Goal: Task Accomplishment & Management: Complete application form

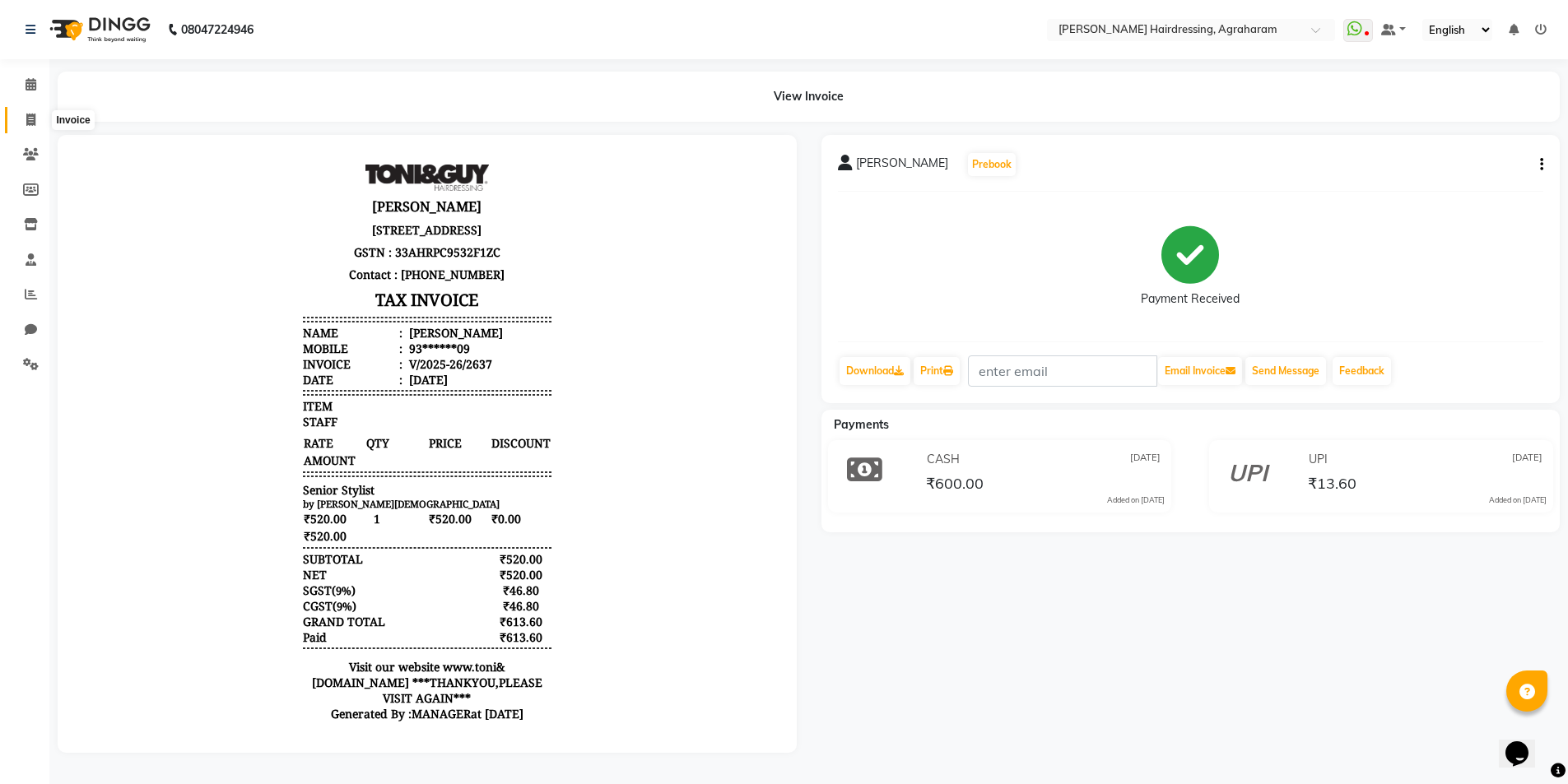
click at [35, 121] on icon at bounding box center [30, 120] width 9 height 13
select select "service"
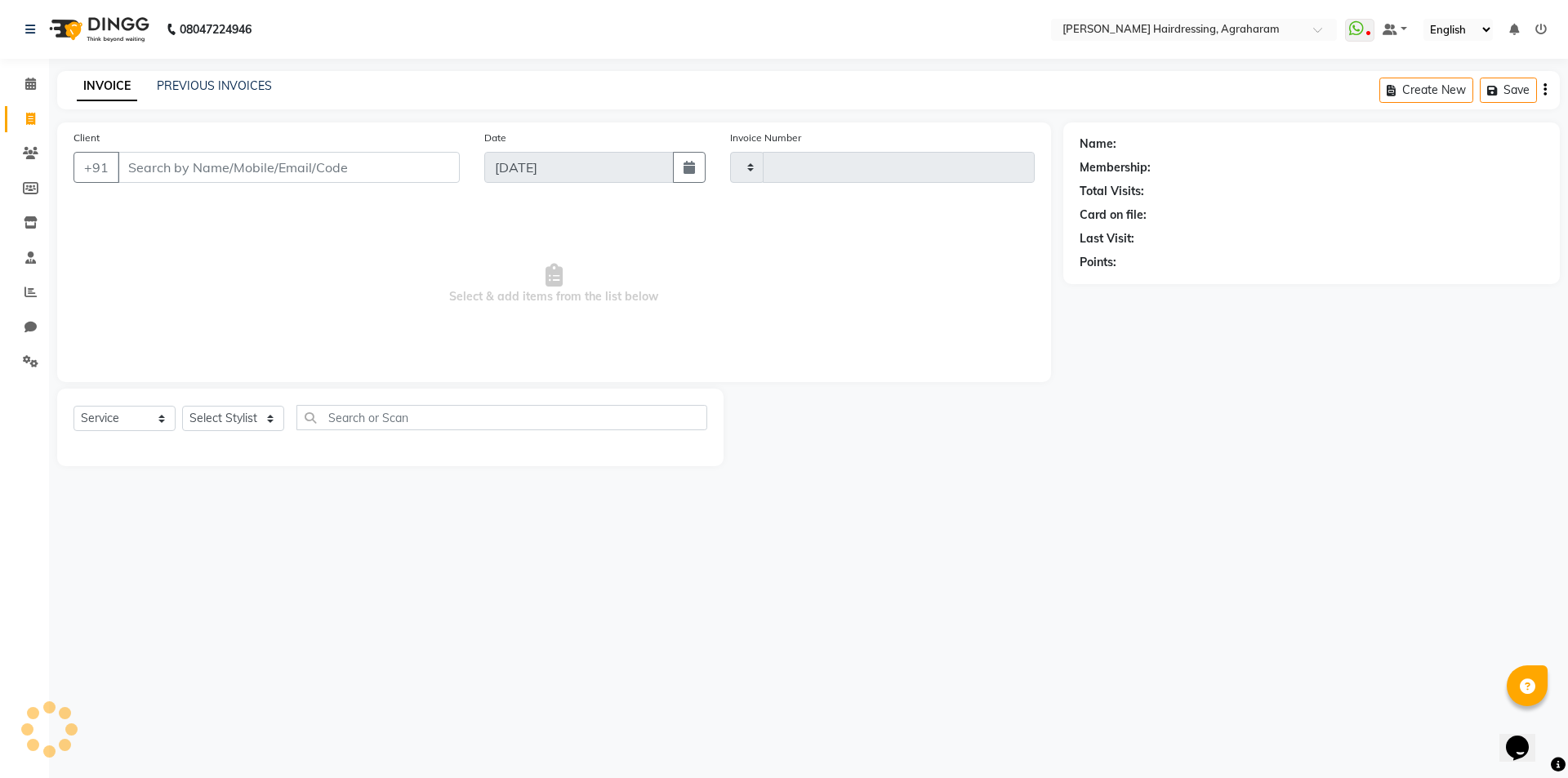
type input "2638"
select select "7962"
click at [161, 171] on input "Client" at bounding box center [288, 167] width 342 height 31
drag, startPoint x: 168, startPoint y: 171, endPoint x: 184, endPoint y: 170, distance: 16.0
click at [168, 170] on input "8668103583" at bounding box center [246, 167] width 258 height 31
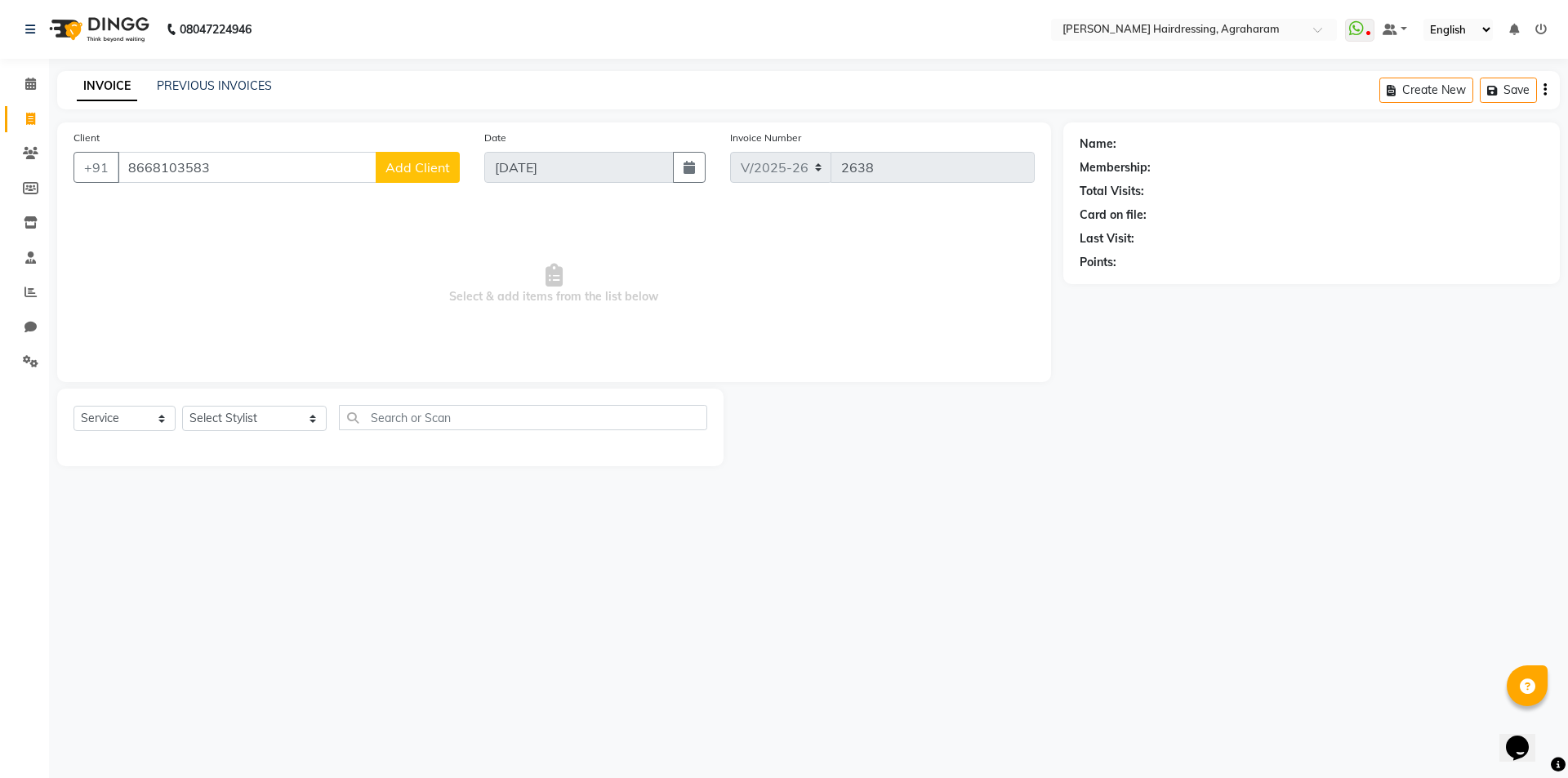
click at [268, 165] on input "8668103583" at bounding box center [246, 167] width 258 height 31
type input "8"
click at [263, 206] on ngb-highlight "78******84" at bounding box center [286, 205] width 67 height 17
type input "78******84"
select select "2: Object"
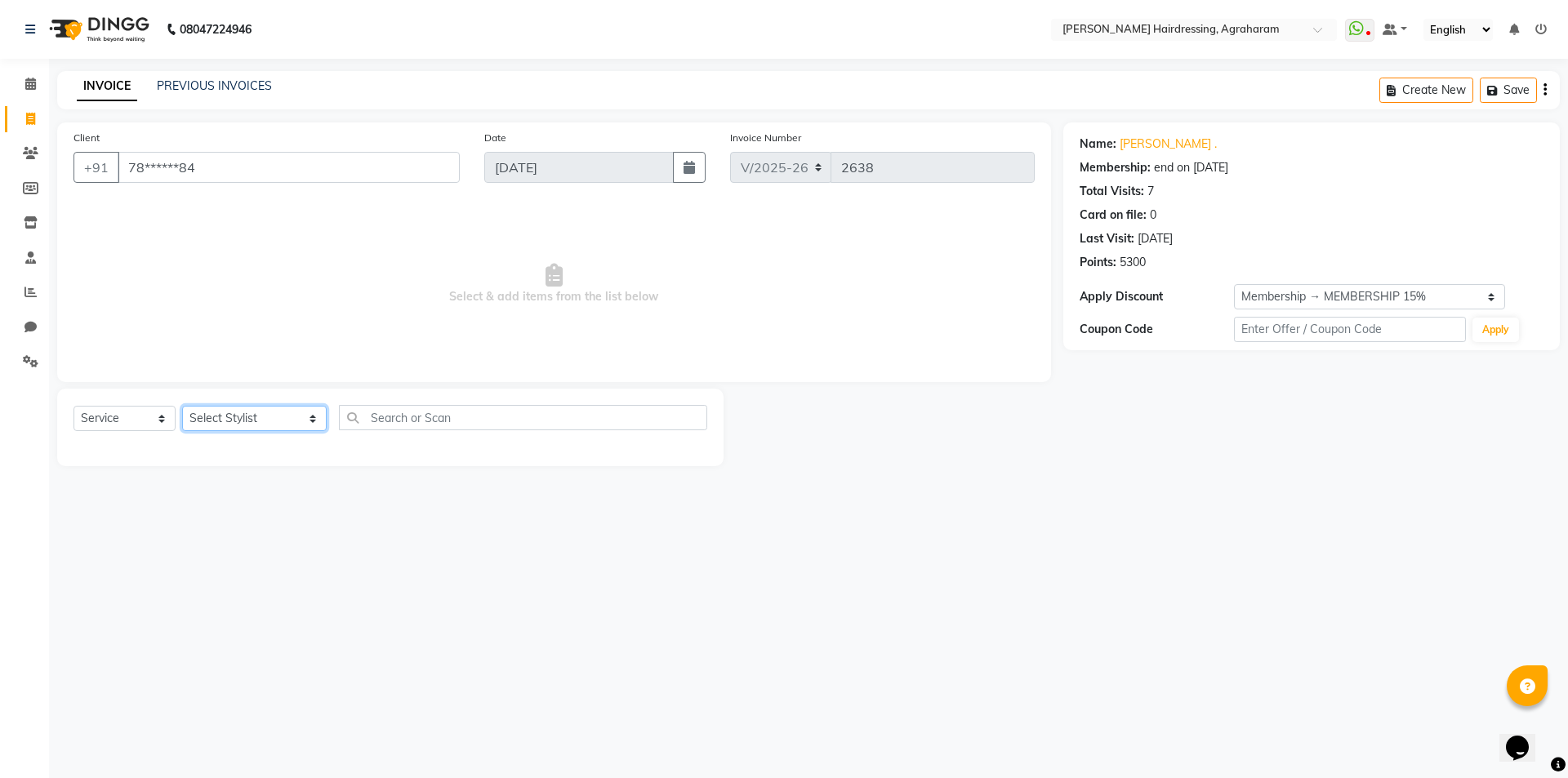
click at [239, 421] on select "Select Stylist [PERSON_NAME] AKASH ARSU [PERSON_NAME] MANAGER [PERSON_NAME] [PE…" at bounding box center [254, 418] width 145 height 25
select select "72528"
click at [182, 406] on select "Select Stylist [PERSON_NAME] AKASH ARSU [PERSON_NAME] MANAGER [PERSON_NAME] [PE…" at bounding box center [254, 418] width 145 height 25
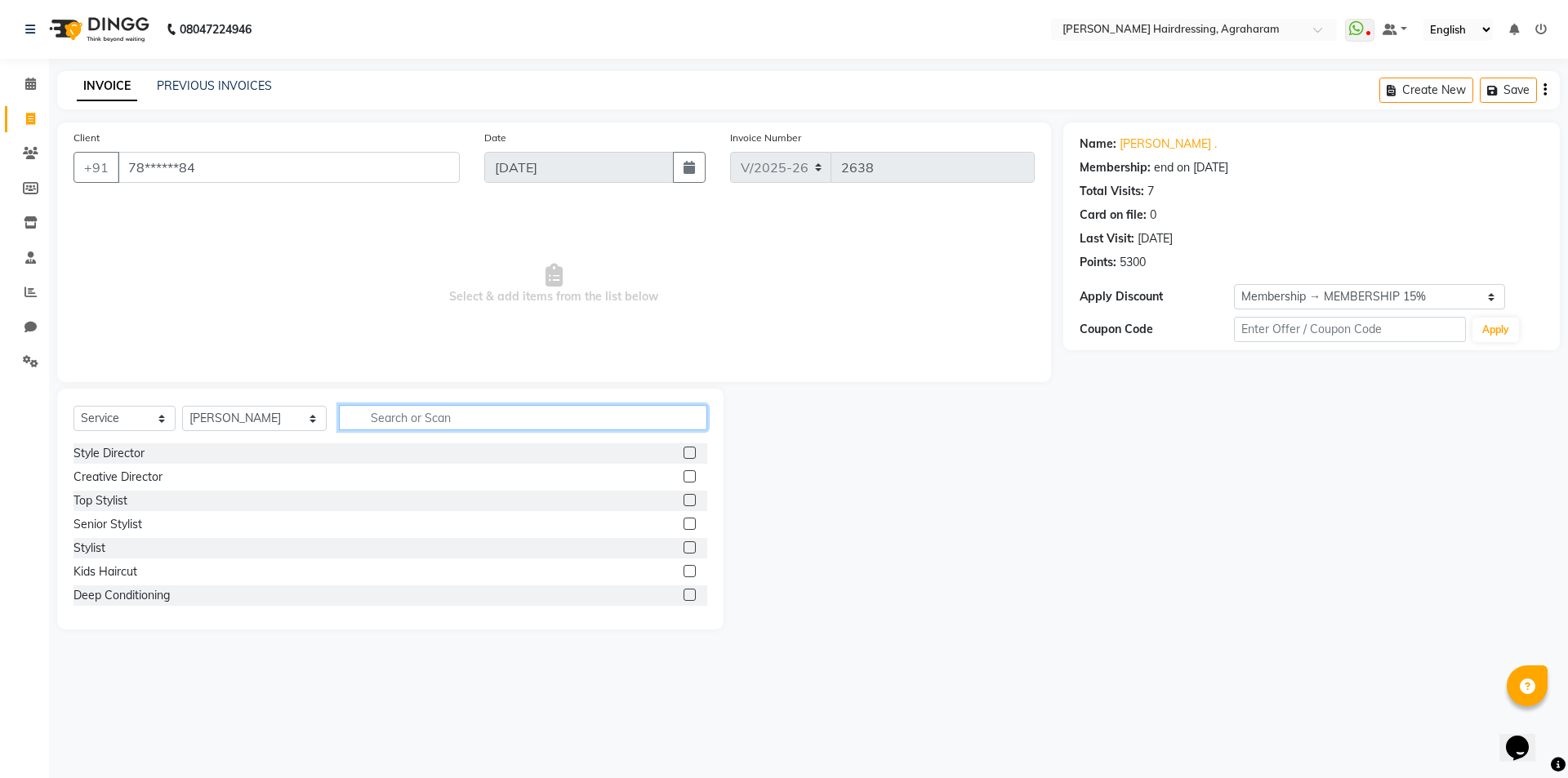
click at [430, 426] on input "text" at bounding box center [523, 417] width 368 height 25
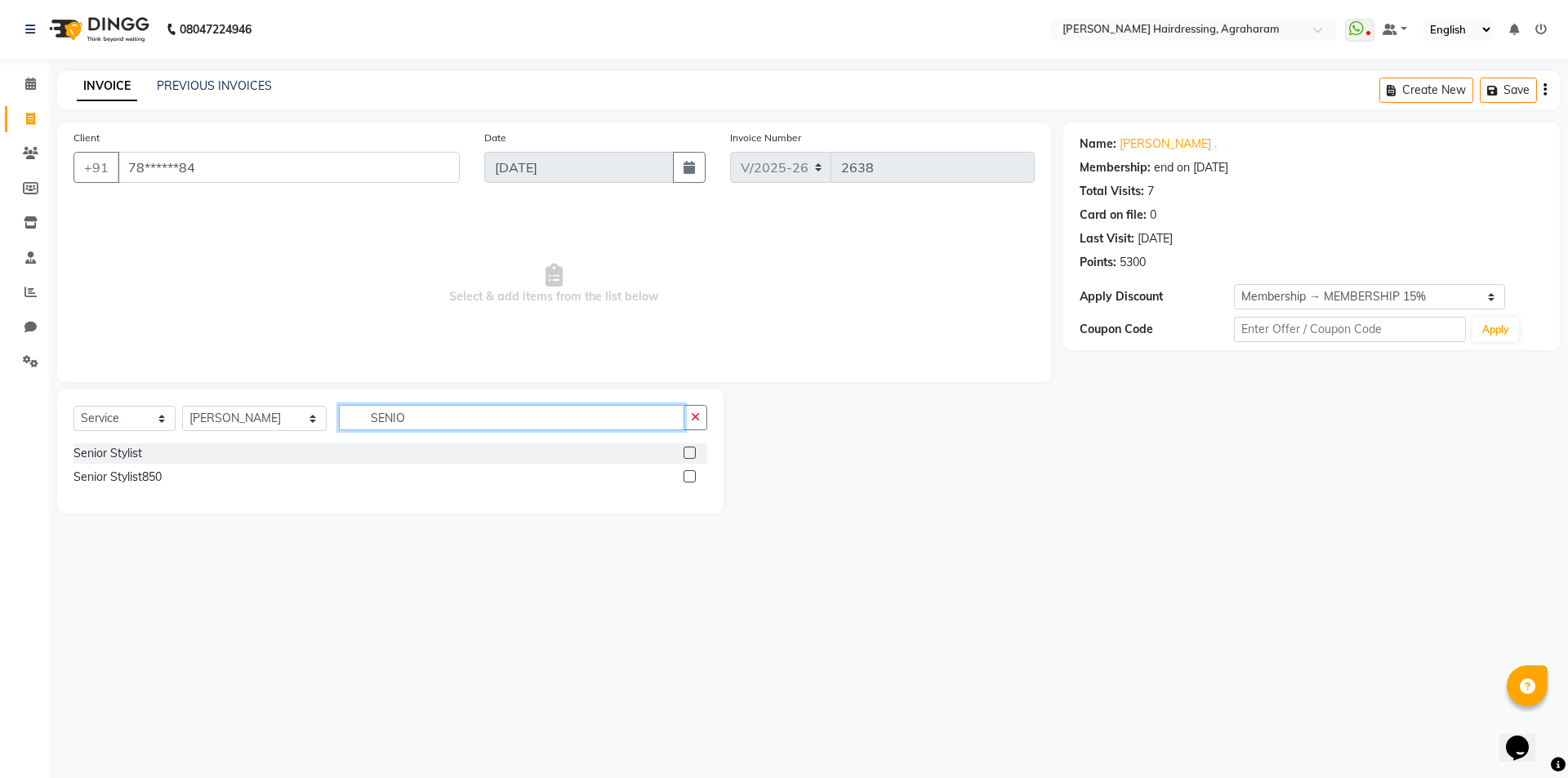
type input "SENIO"
click at [692, 454] on label at bounding box center [689, 452] width 12 height 12
click at [692, 454] on input "checkbox" at bounding box center [688, 453] width 11 height 11
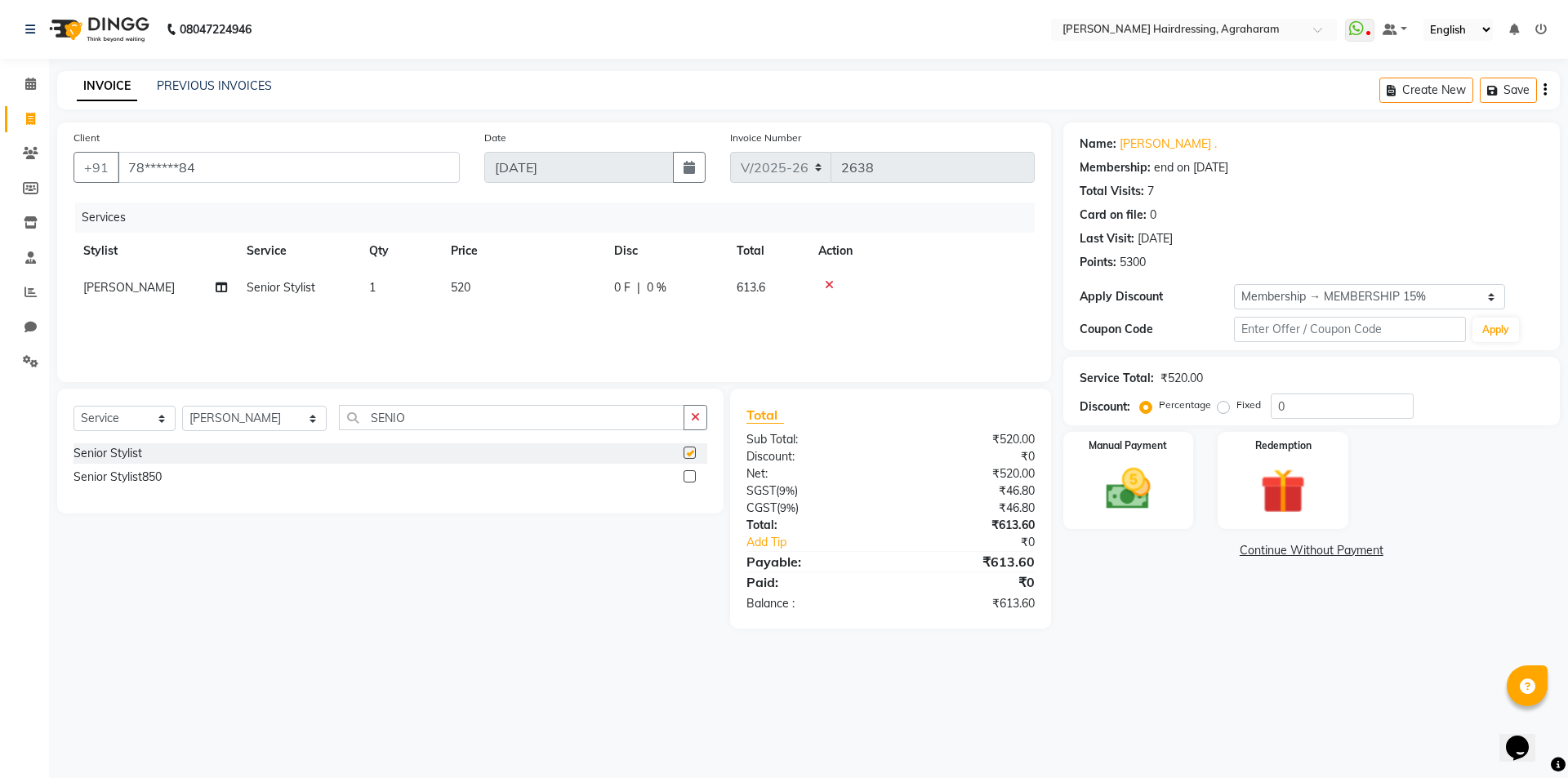
checkbox input "false"
click at [1332, 403] on input "0" at bounding box center [1342, 406] width 143 height 25
type input "15"
click at [1120, 497] on img at bounding box center [1128, 489] width 76 height 54
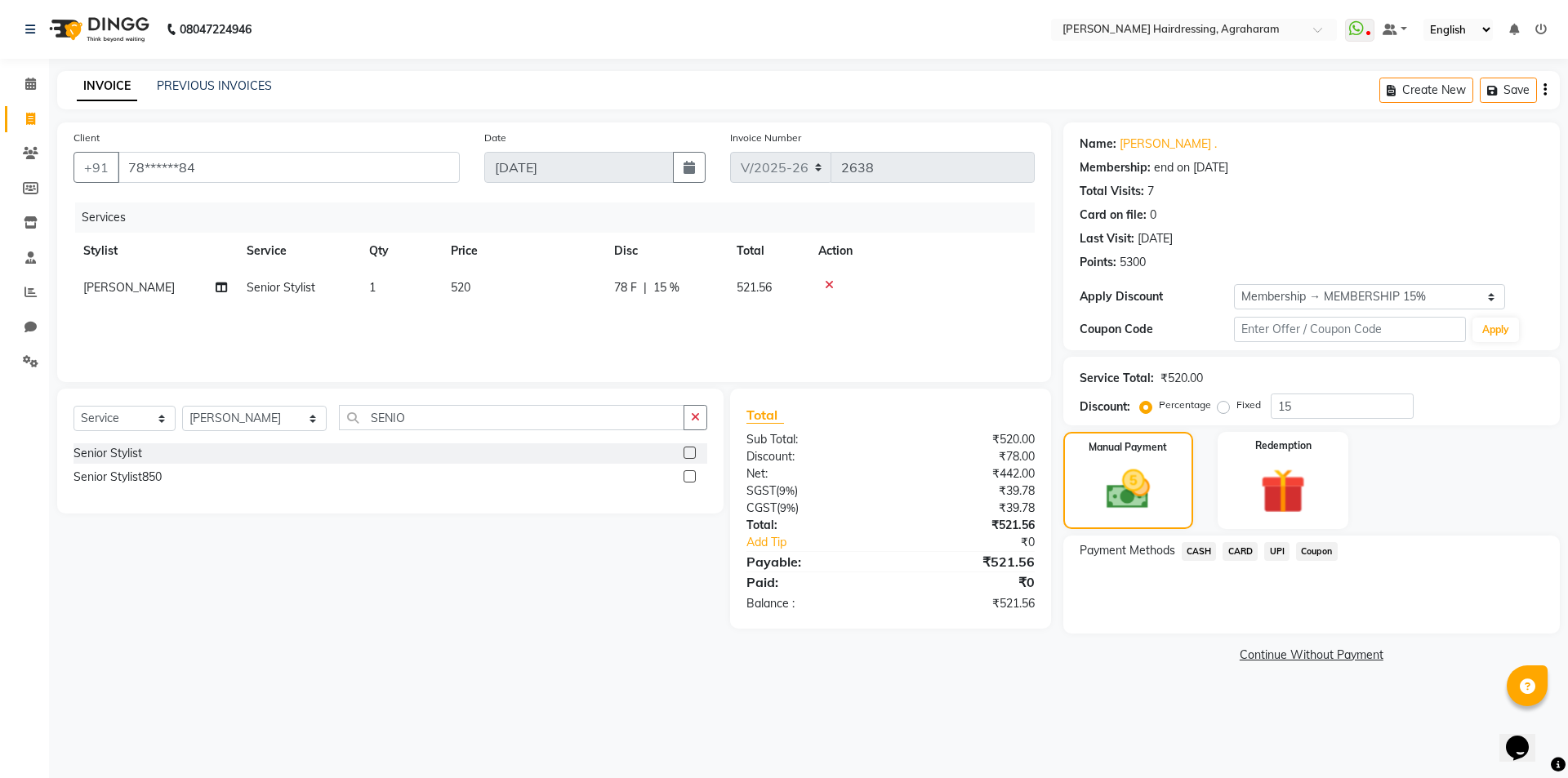
click at [1278, 554] on span "UPI" at bounding box center [1276, 551] width 25 height 19
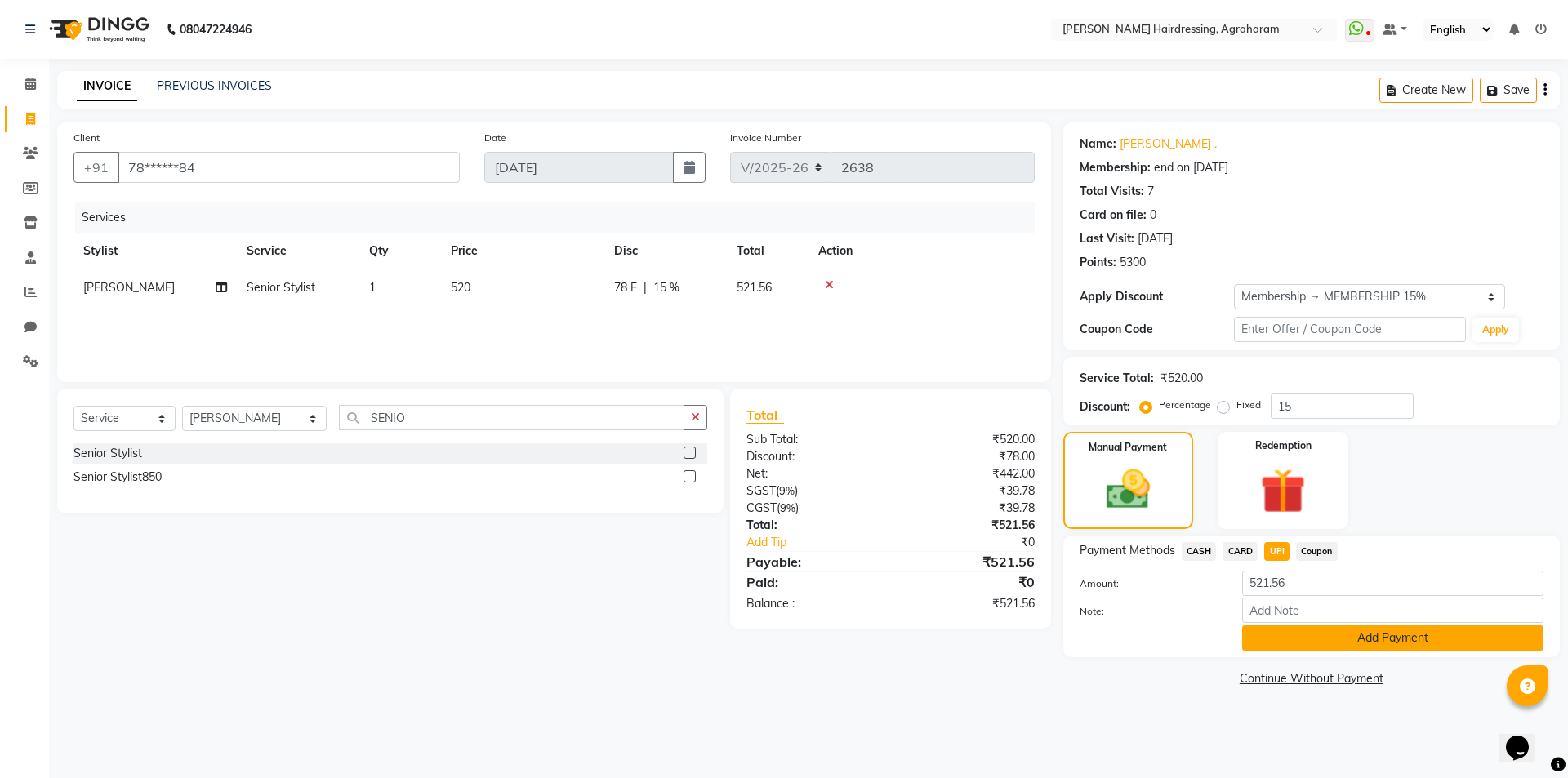
click at [1383, 647] on button "Add Payment" at bounding box center [1392, 638] width 302 height 25
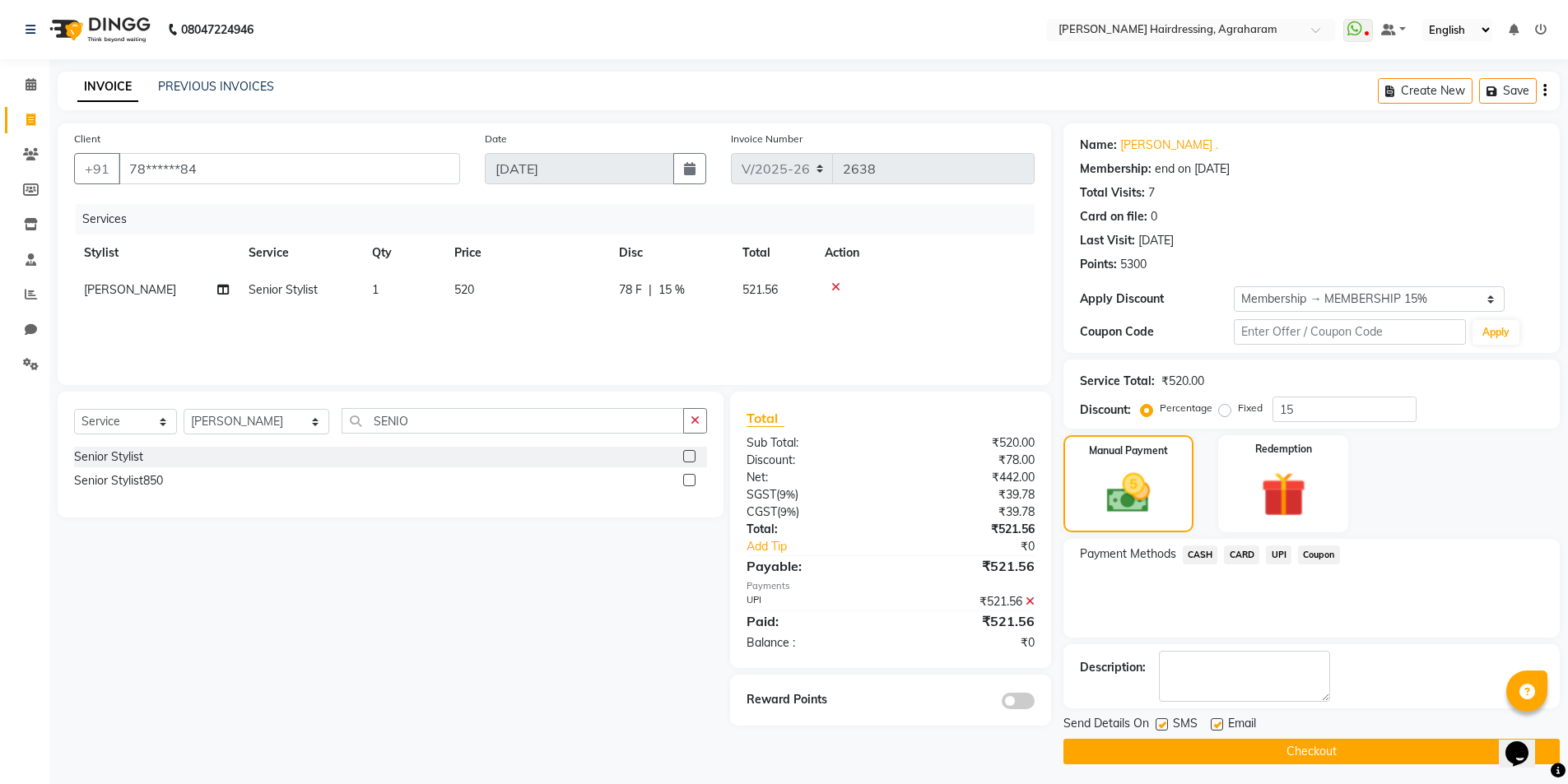
click at [1358, 749] on button "Checkout" at bounding box center [1311, 751] width 496 height 25
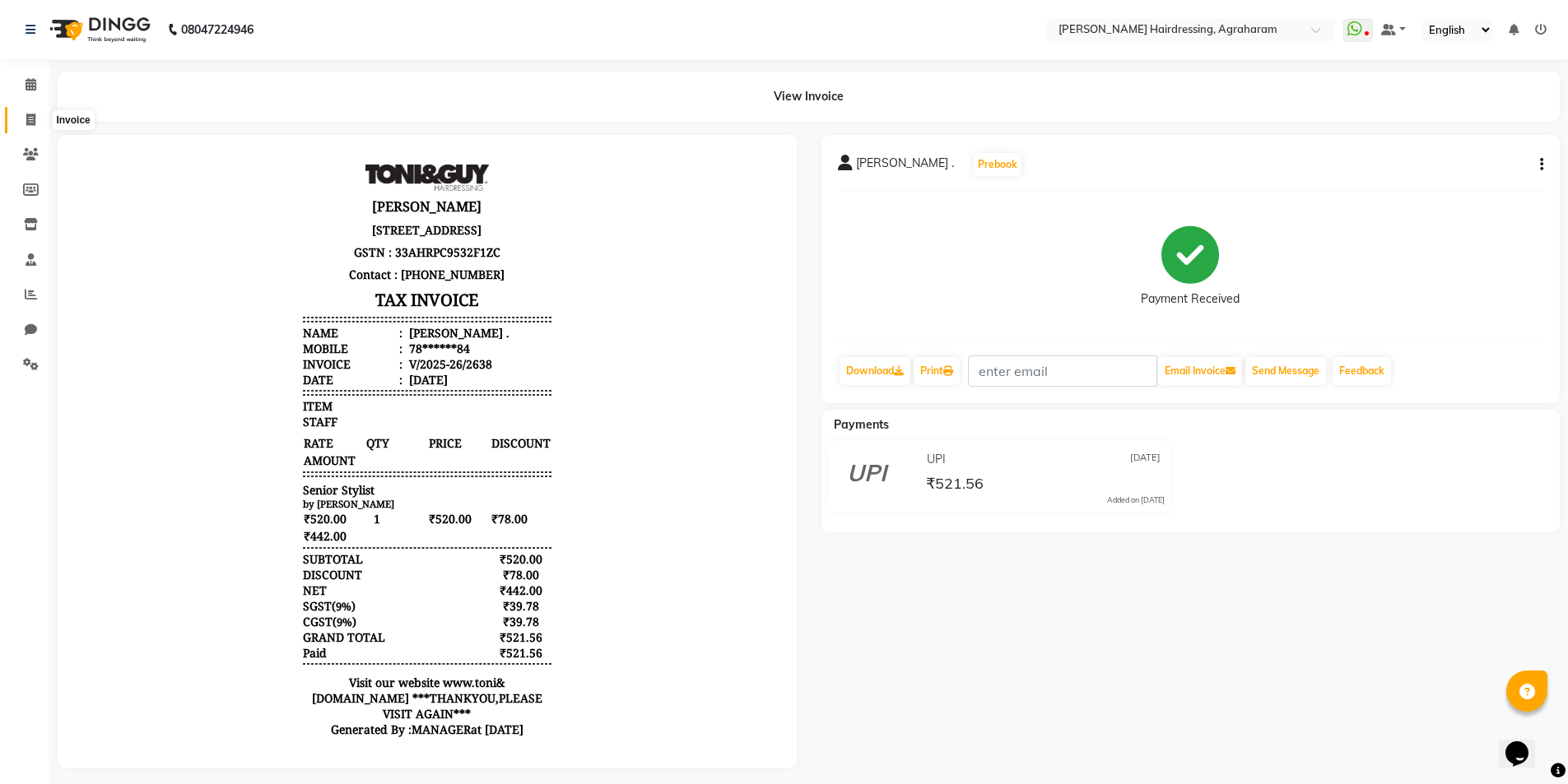
click at [23, 120] on span at bounding box center [31, 121] width 28 height 19
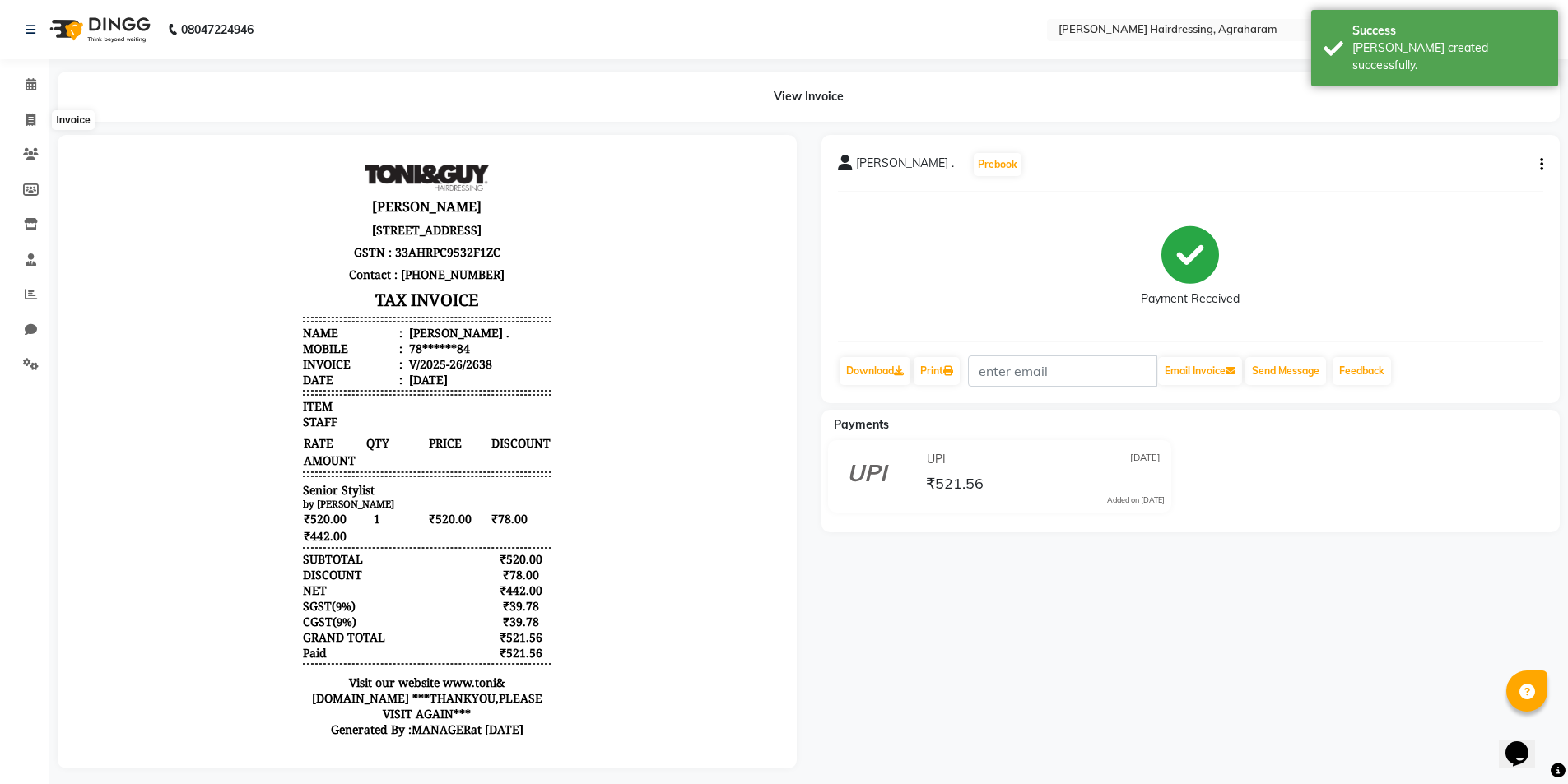
select select "service"
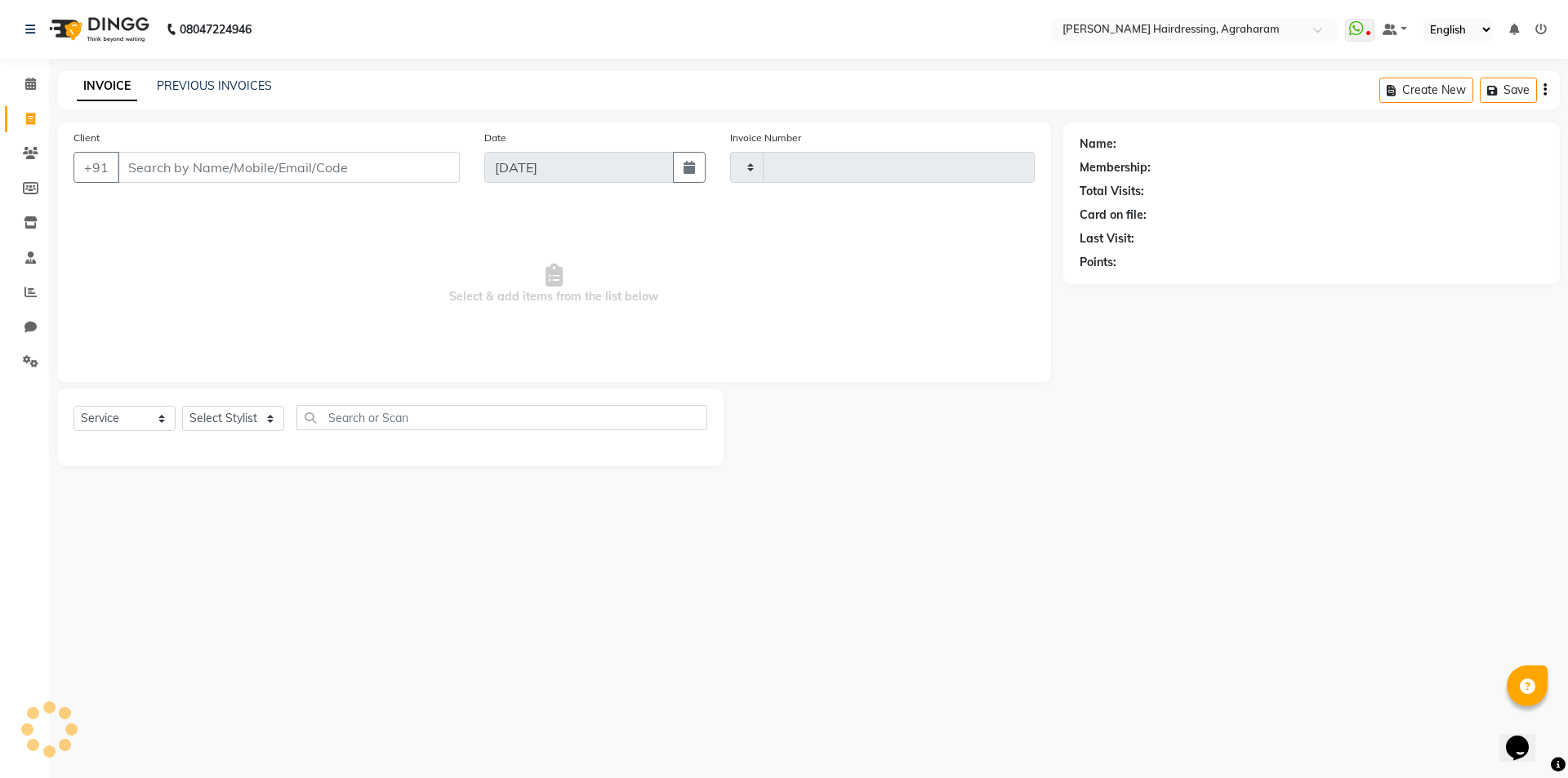
type input "2639"
select select "7962"
click at [197, 86] on link "PREVIOUS INVOICES" at bounding box center [214, 86] width 116 height 15
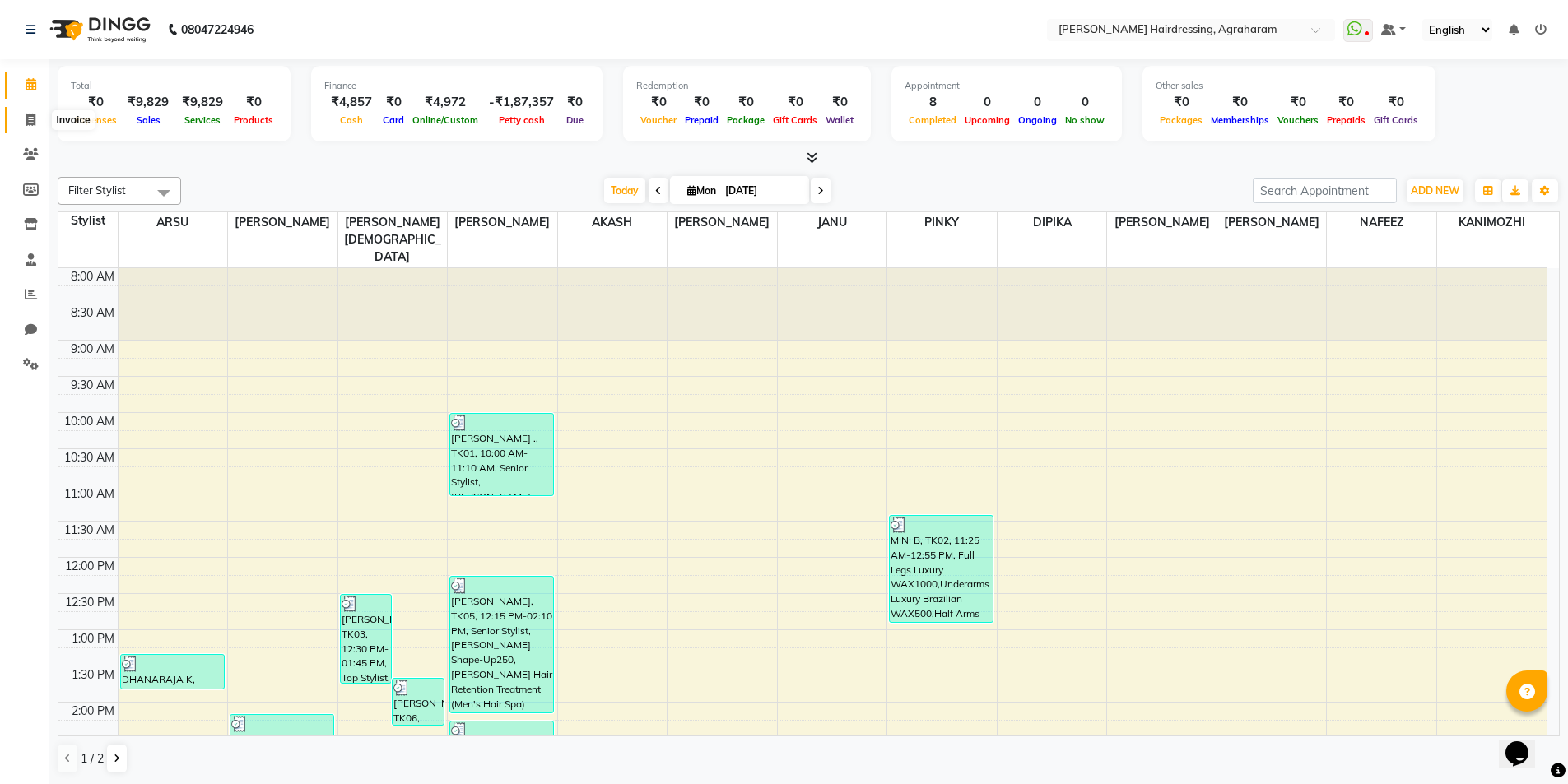
click at [33, 121] on icon at bounding box center [30, 120] width 9 height 13
select select "service"
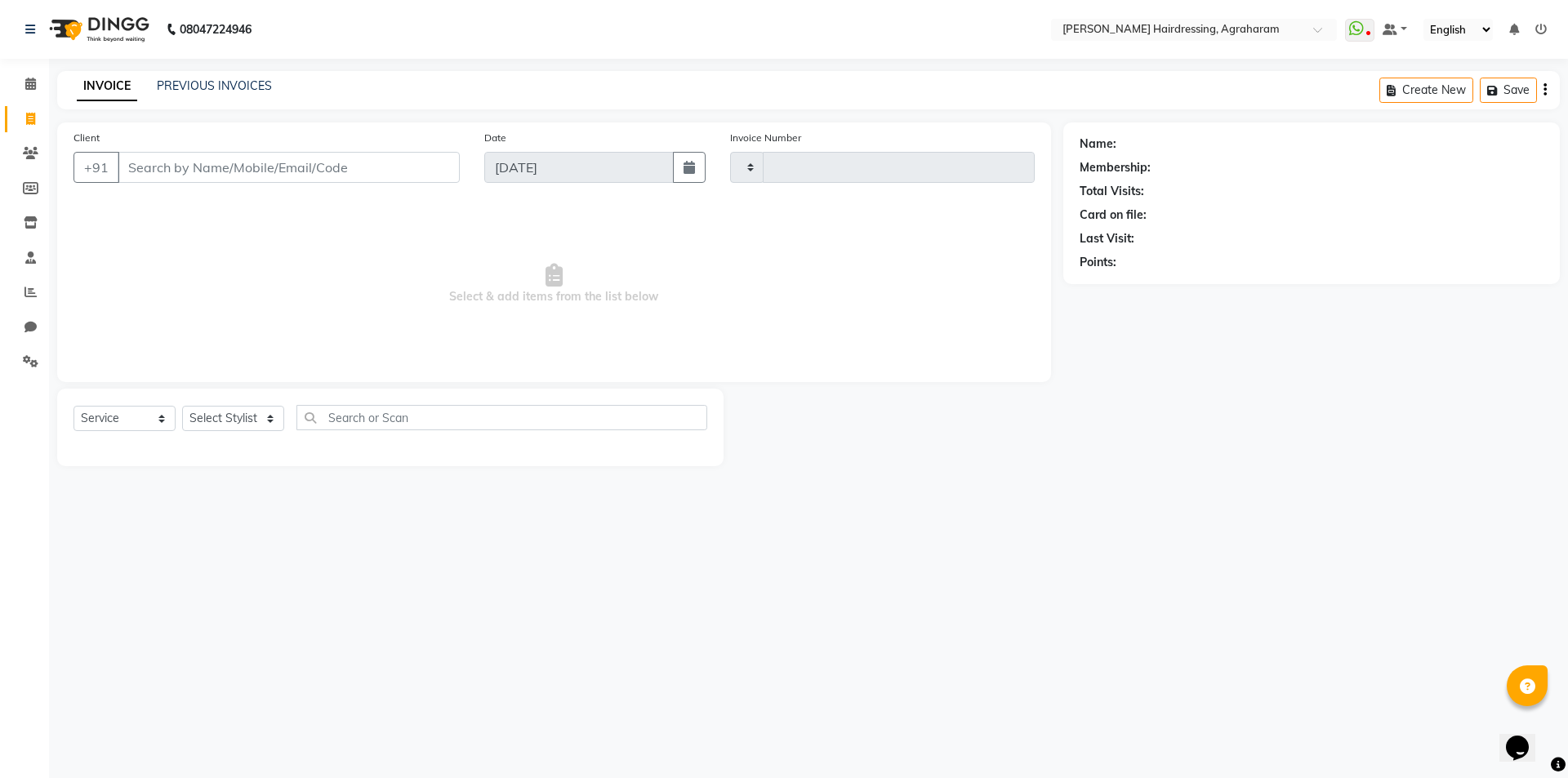
type input "2639"
select select "7962"
click at [262, 406] on select "Select Stylist [PERSON_NAME] AKASH ARSU [PERSON_NAME] MANAGER [PERSON_NAME] [PE…" at bounding box center [254, 418] width 145 height 25
select select "76925"
click at [182, 406] on select "Select Stylist [PERSON_NAME] AKASH ARSU [PERSON_NAME] MANAGER [PERSON_NAME] [PE…" at bounding box center [254, 418] width 145 height 25
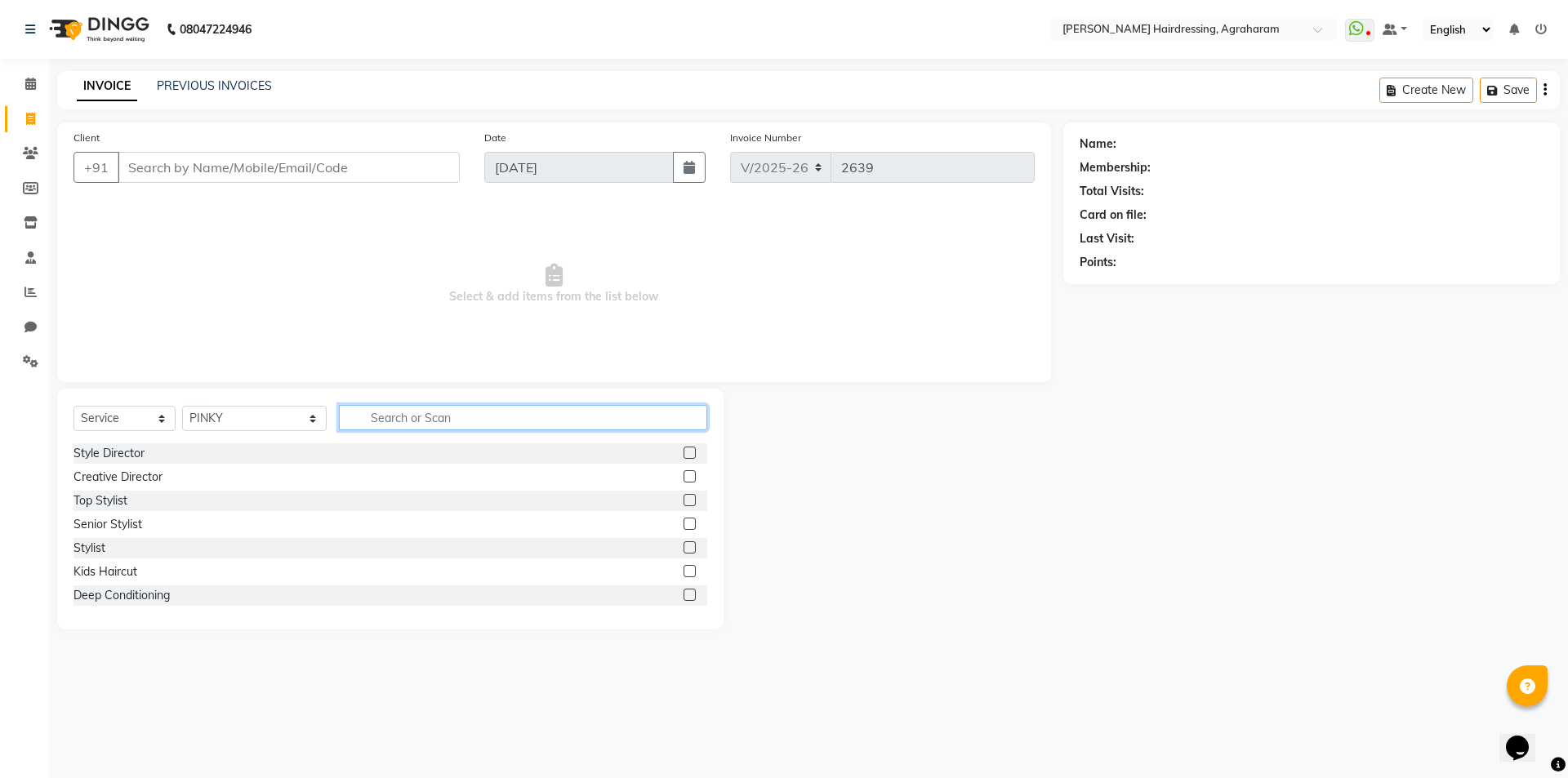
click at [425, 409] on input "text" at bounding box center [523, 417] width 368 height 25
type input "F"
type input "H"
type input "F"
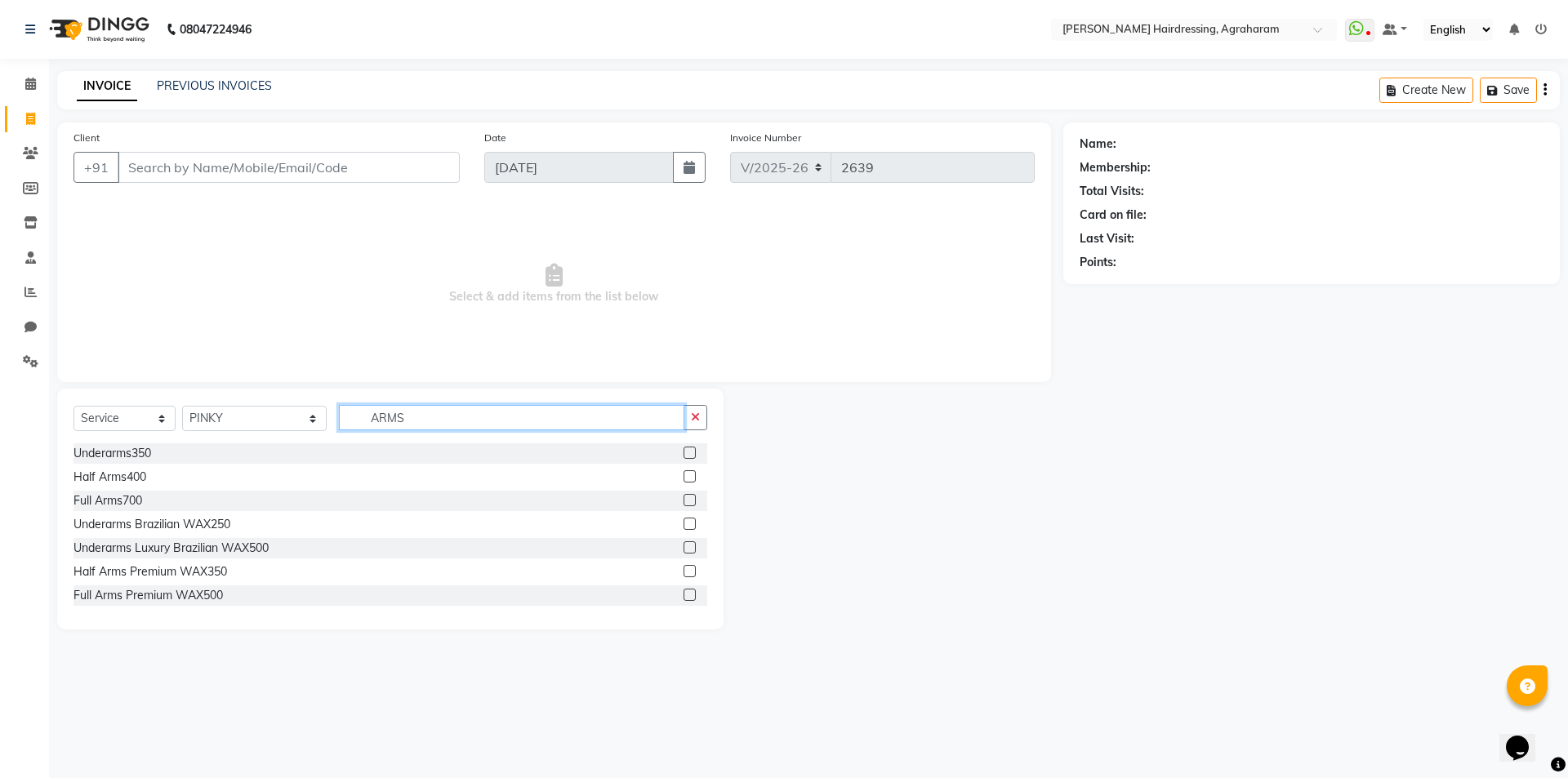
scroll to position [50, 0]
type input "A"
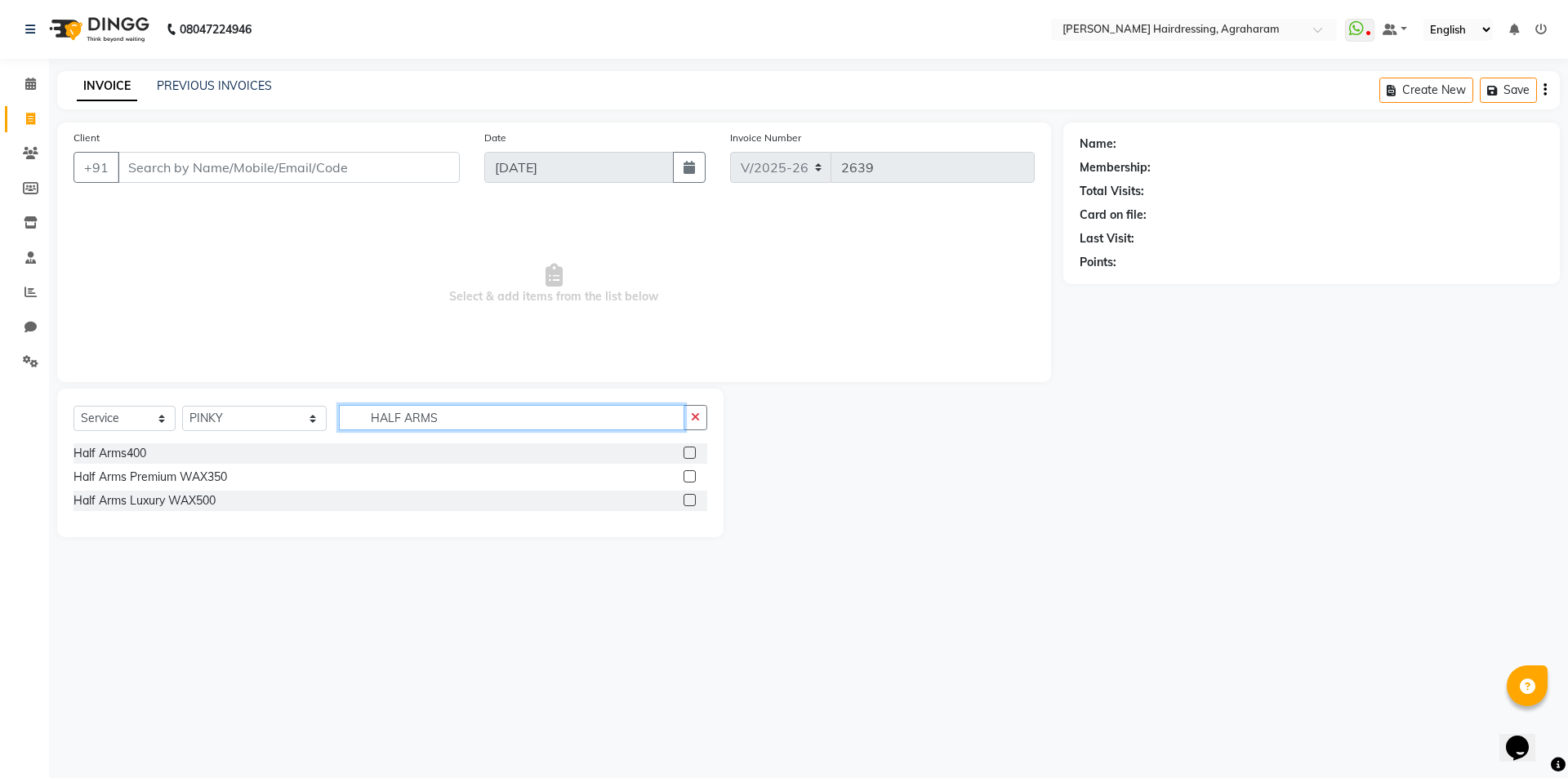
type input "HALF ARMS"
click at [690, 454] on label at bounding box center [689, 452] width 12 height 12
click at [690, 454] on input "checkbox" at bounding box center [688, 453] width 11 height 11
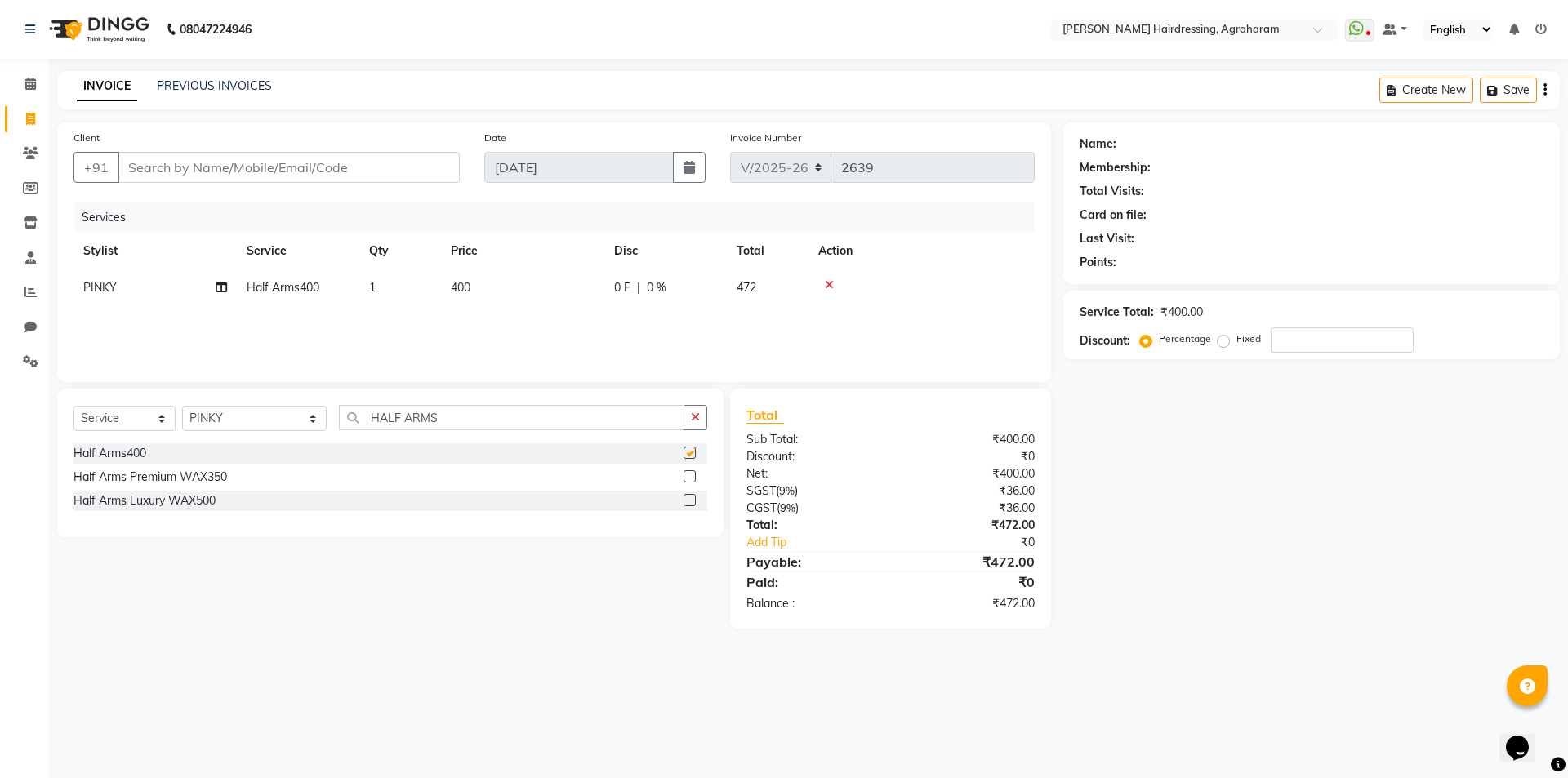
checkbox input "false"
click at [250, 152] on input "Client" at bounding box center [288, 167] width 342 height 31
type input "7"
type input "0"
type input "7695910325"
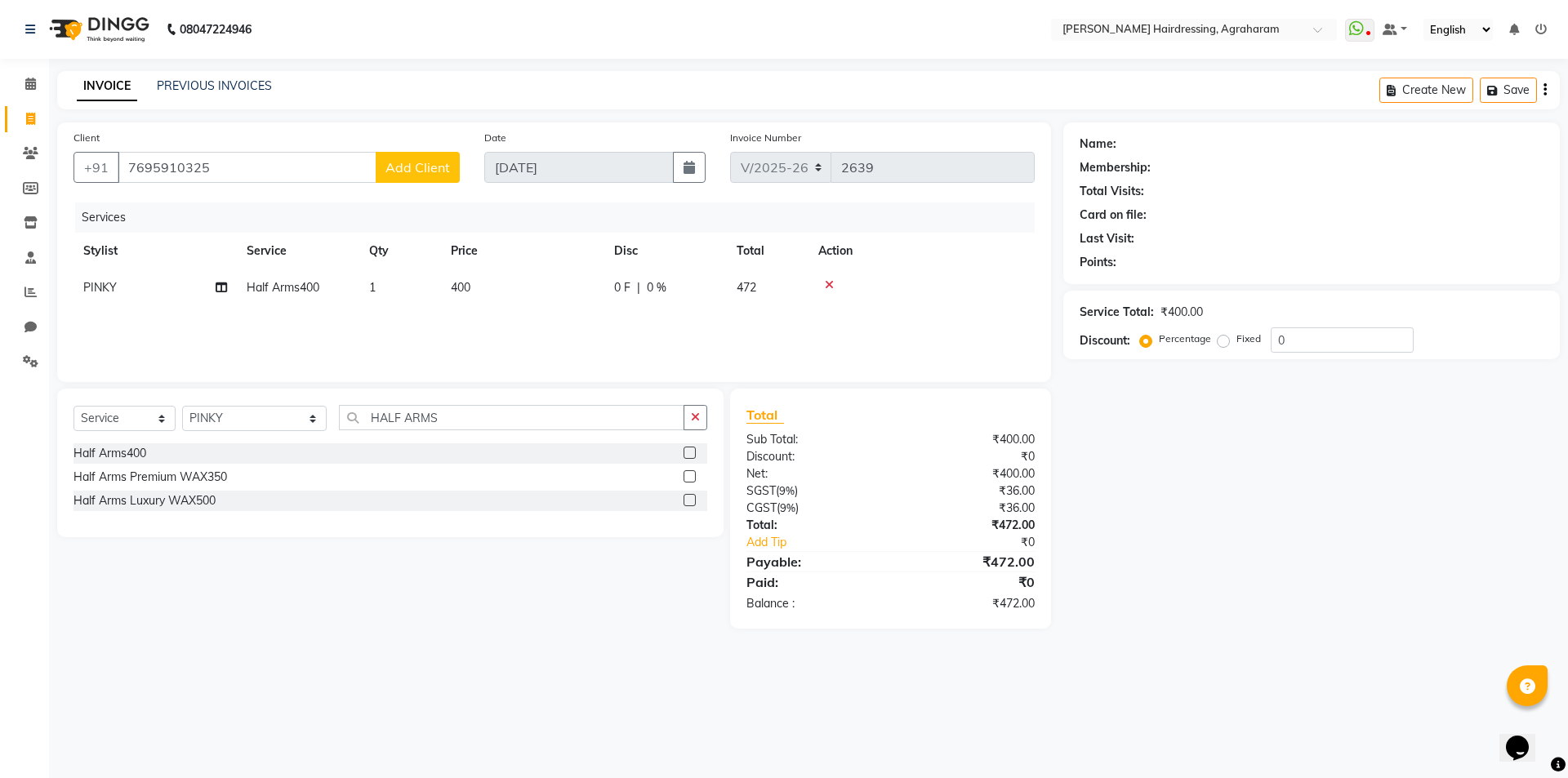
click at [426, 175] on button "Add Client" at bounding box center [417, 167] width 84 height 31
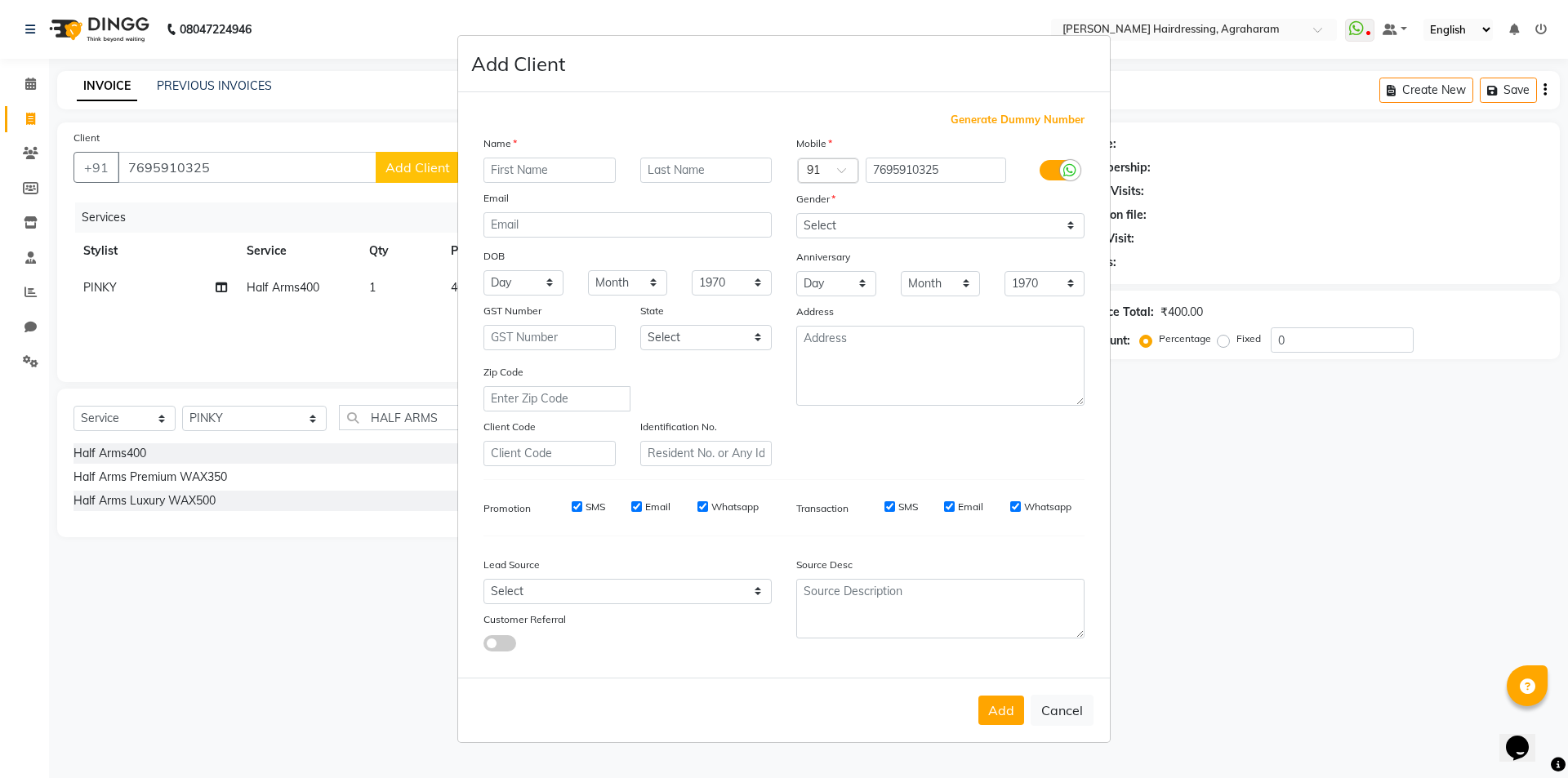
click at [528, 170] on input "text" at bounding box center [549, 170] width 132 height 25
type input "MALAR"
type input "B"
click at [832, 229] on select "Select Male Female Other Prefer Not To Say" at bounding box center [940, 225] width 288 height 25
select select "female"
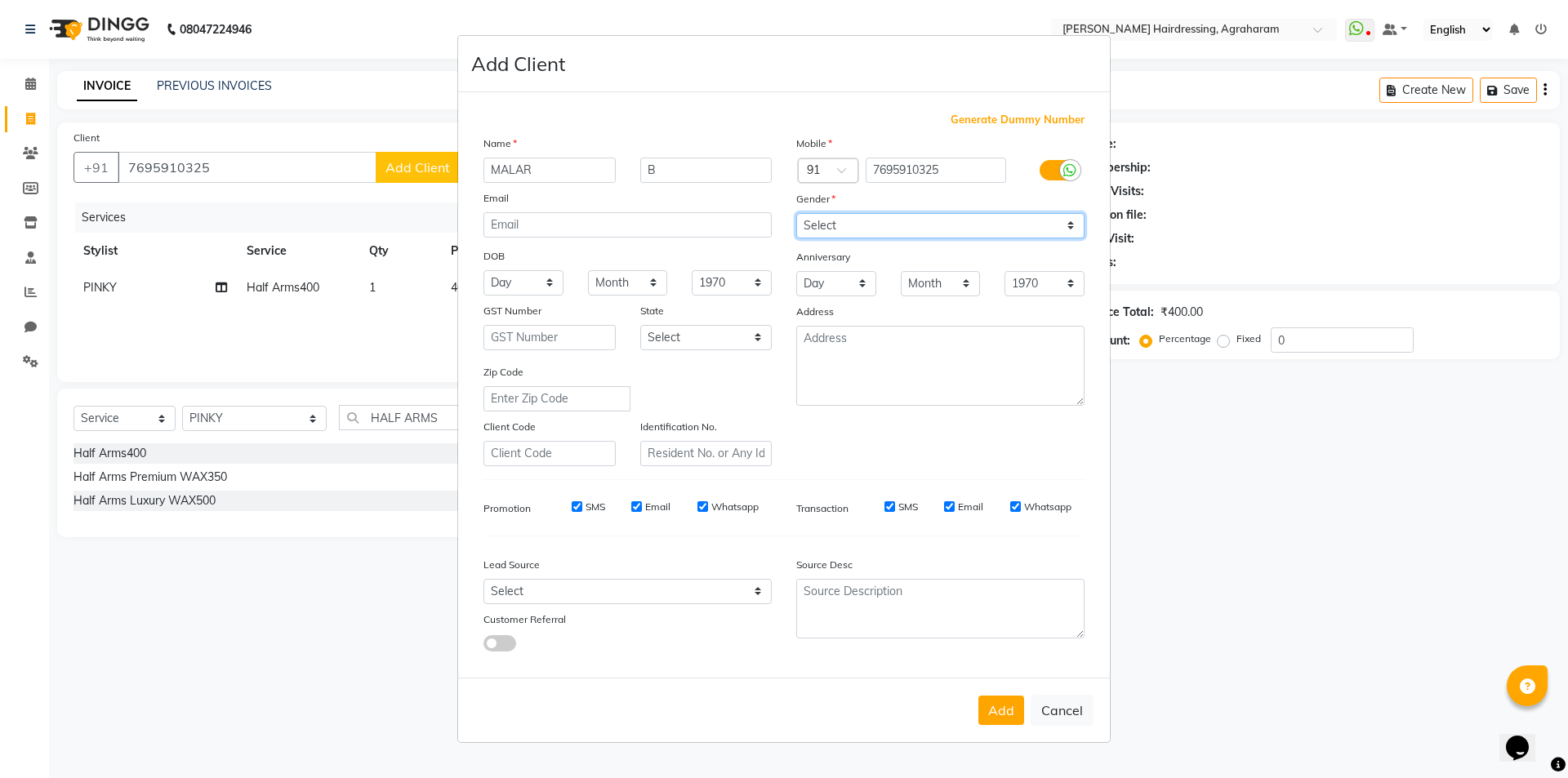
click at [796, 213] on select "Select Male Female Other Prefer Not To Say" at bounding box center [940, 225] width 288 height 25
click at [816, 352] on textarea at bounding box center [940, 366] width 288 height 80
click at [738, 592] on select "Select Walk-in Referral Internet Friend Word of Mouth Advertisement Facebook Ju…" at bounding box center [627, 592] width 288 height 25
select select "53193"
click at [484, 579] on select "Select Walk-in Referral Internet Friend Word of Mouth Advertisement Facebook Ju…" at bounding box center [627, 592] width 288 height 25
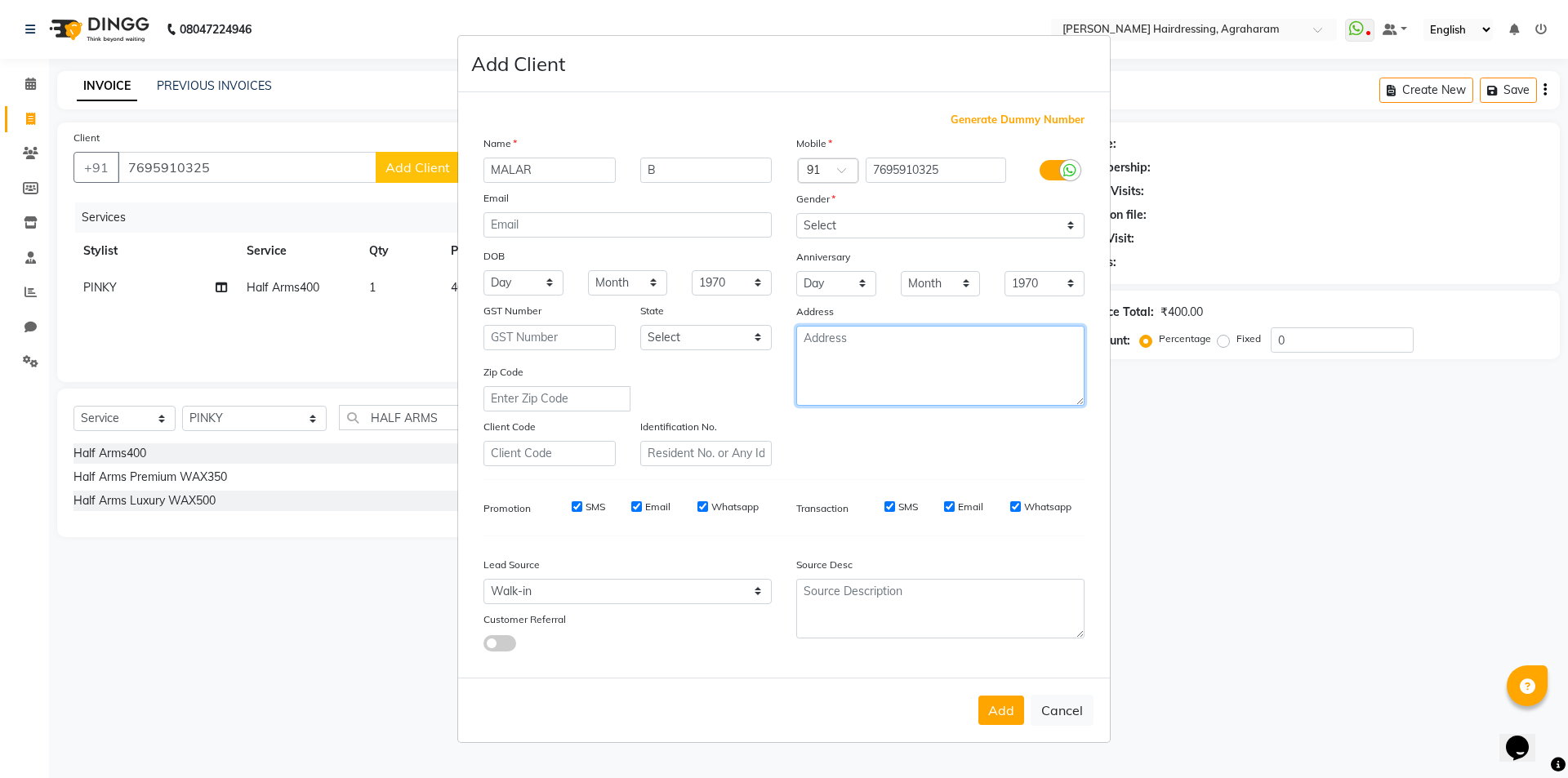
click at [834, 347] on textarea at bounding box center [940, 366] width 288 height 80
type textarea "RM COLONY"
click at [1005, 709] on button "Add" at bounding box center [1000, 710] width 46 height 29
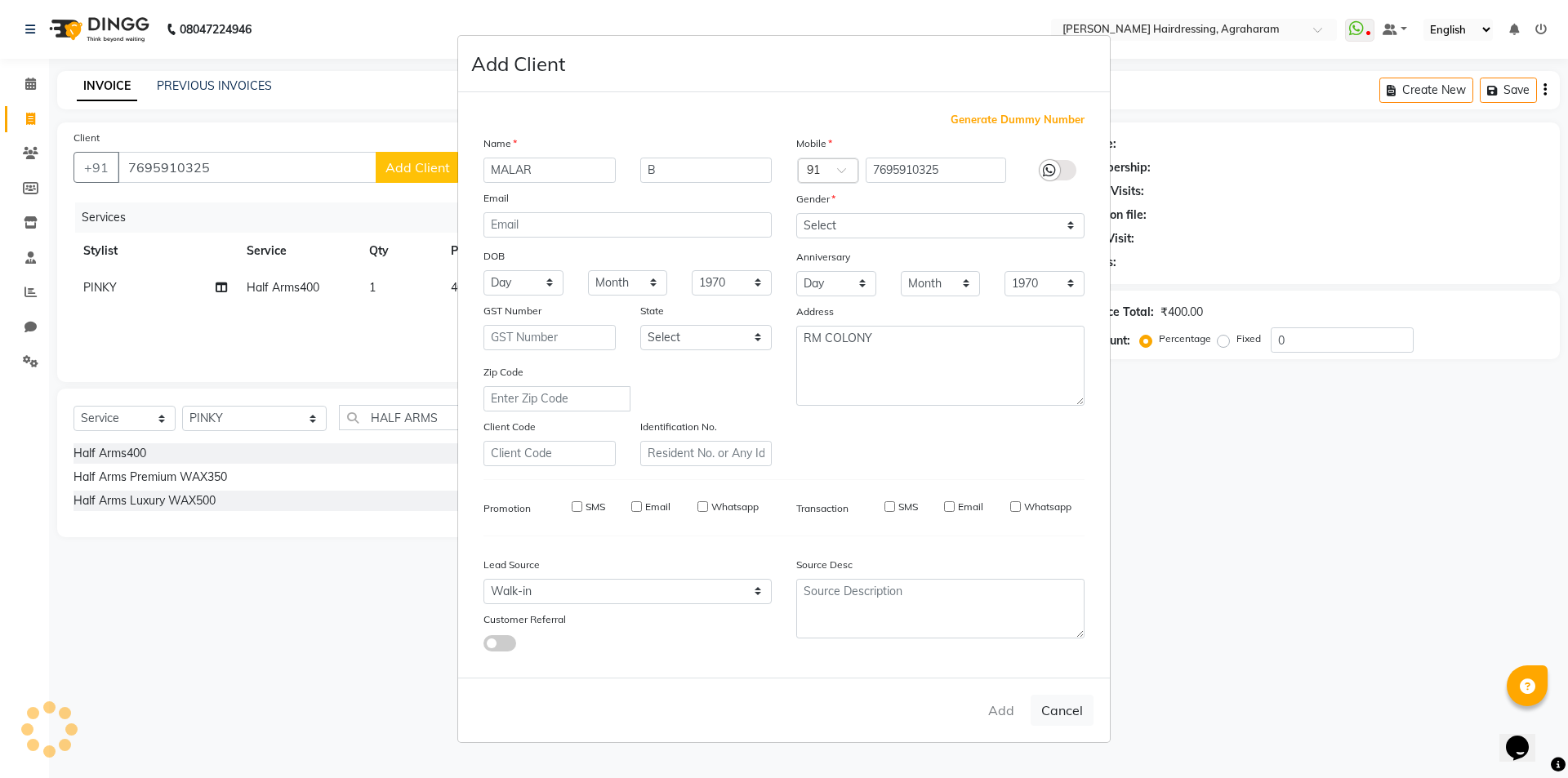
type input "76******25"
select select
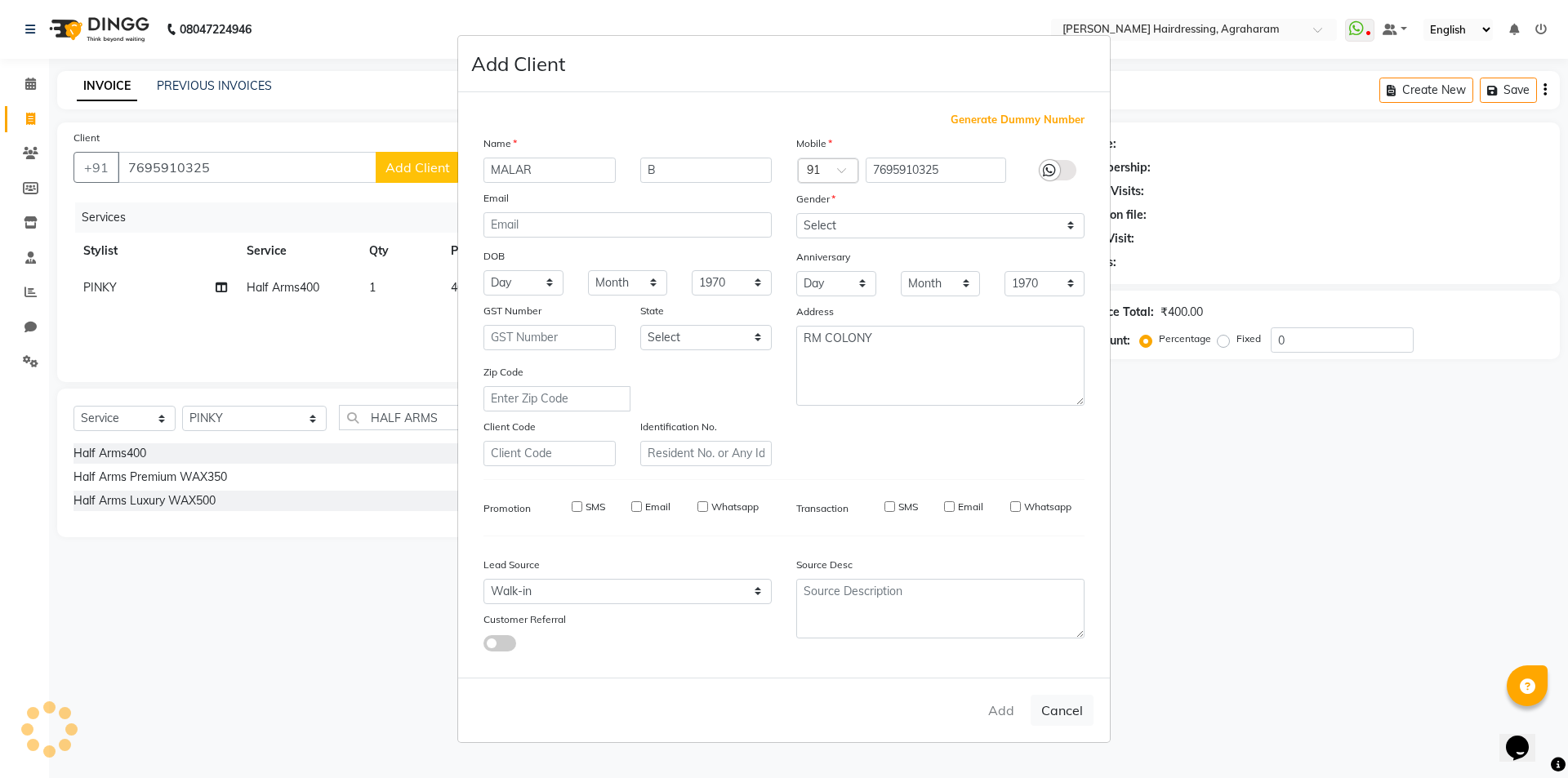
select select
checkbox input "false"
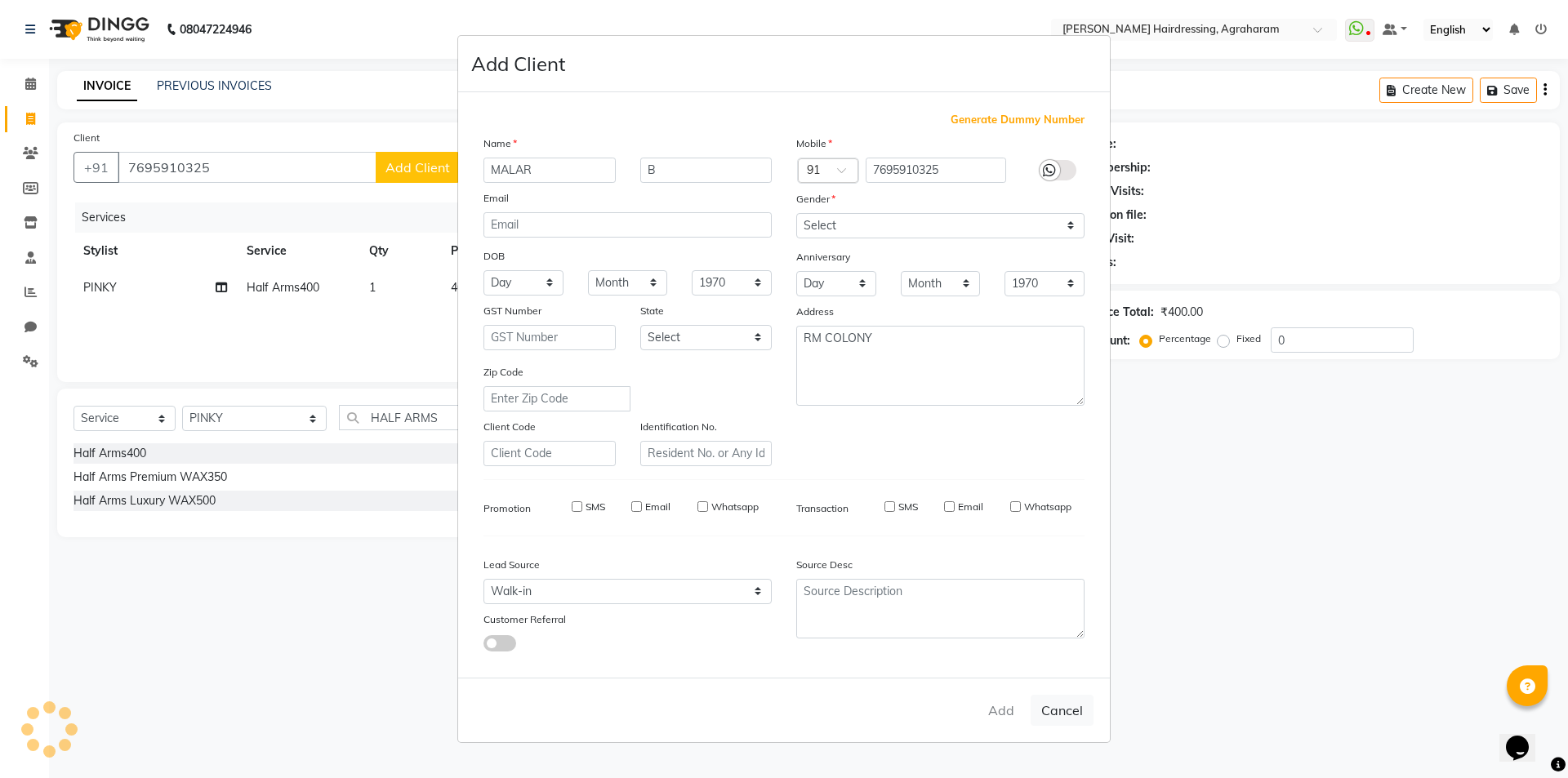
checkbox input "false"
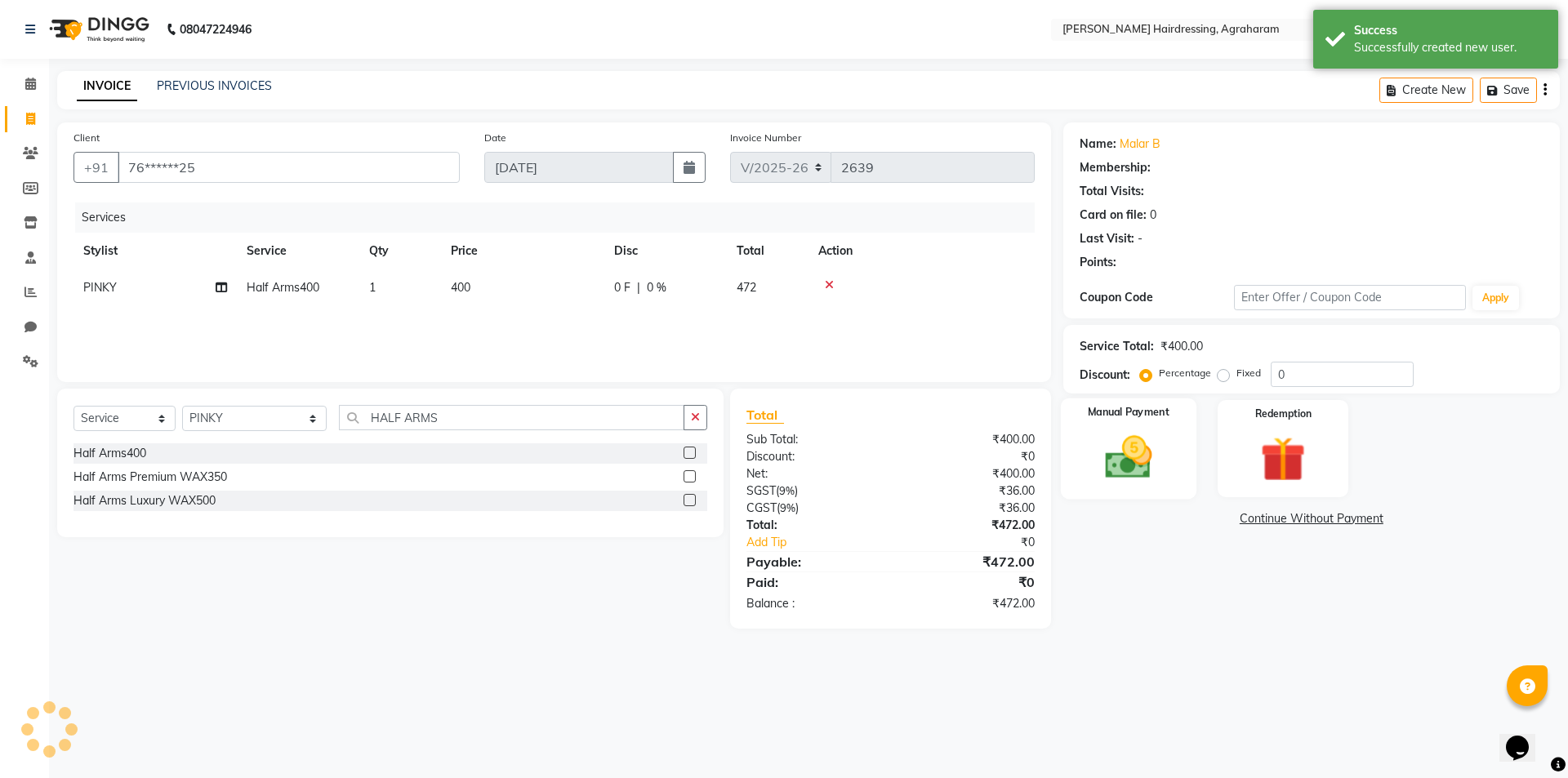
select select "1: Object"
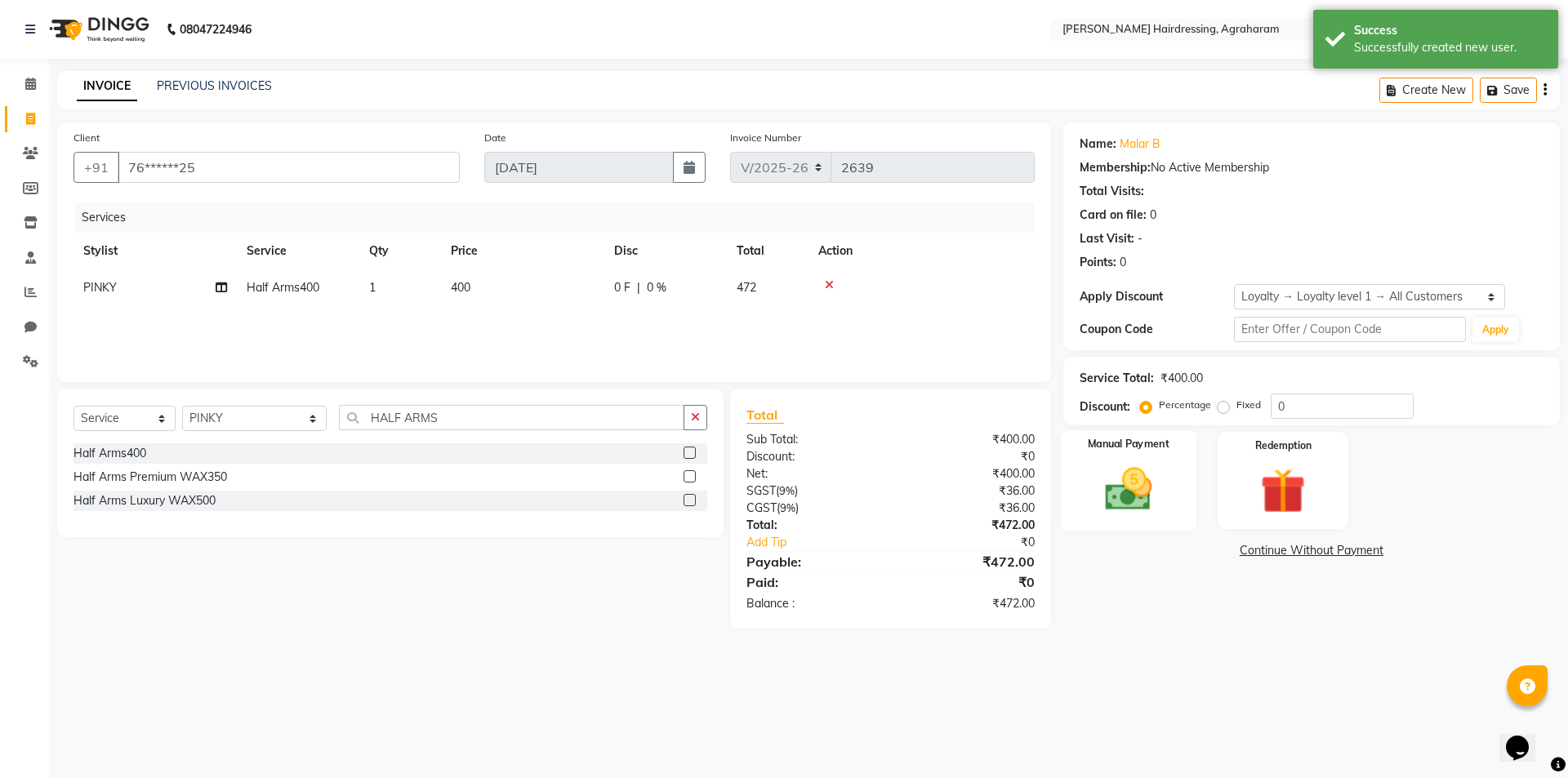
click at [1126, 503] on img at bounding box center [1128, 489] width 76 height 54
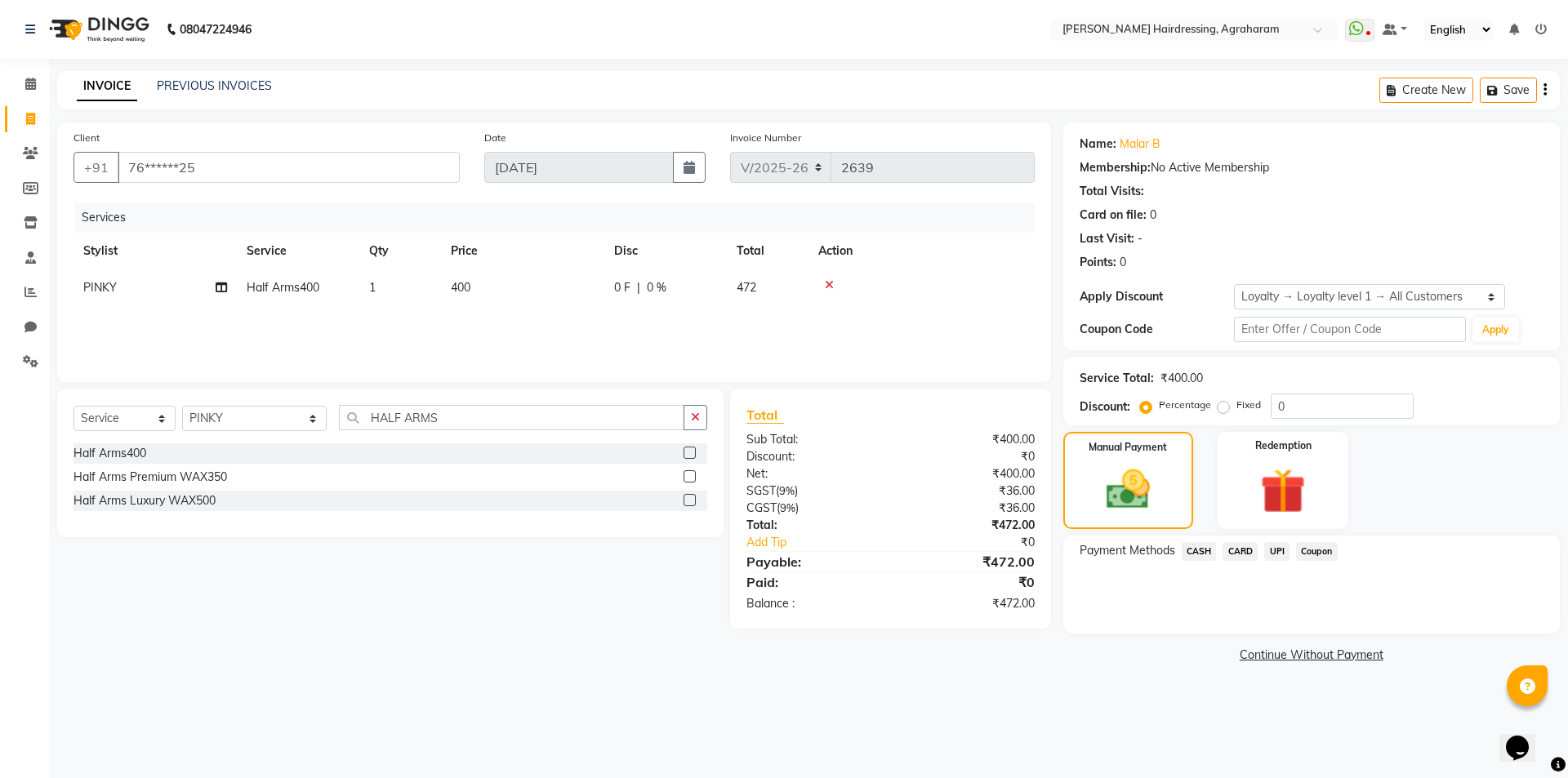
click at [1194, 558] on span "CASH" at bounding box center [1199, 551] width 35 height 19
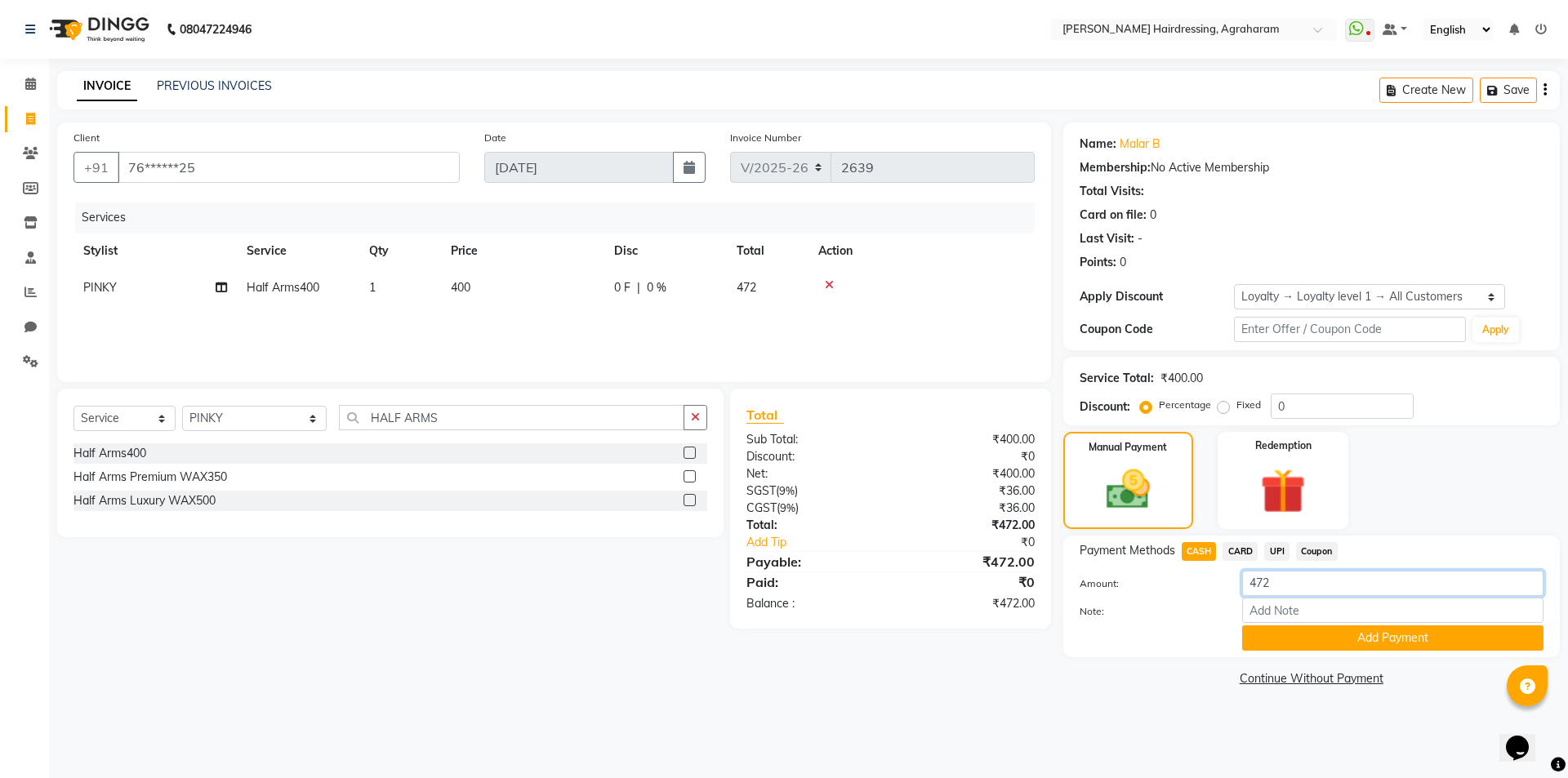
click at [1299, 593] on input "472" at bounding box center [1392, 584] width 302 height 25
type input "4"
type input "200"
click at [1448, 649] on button "Add Payment" at bounding box center [1392, 638] width 302 height 25
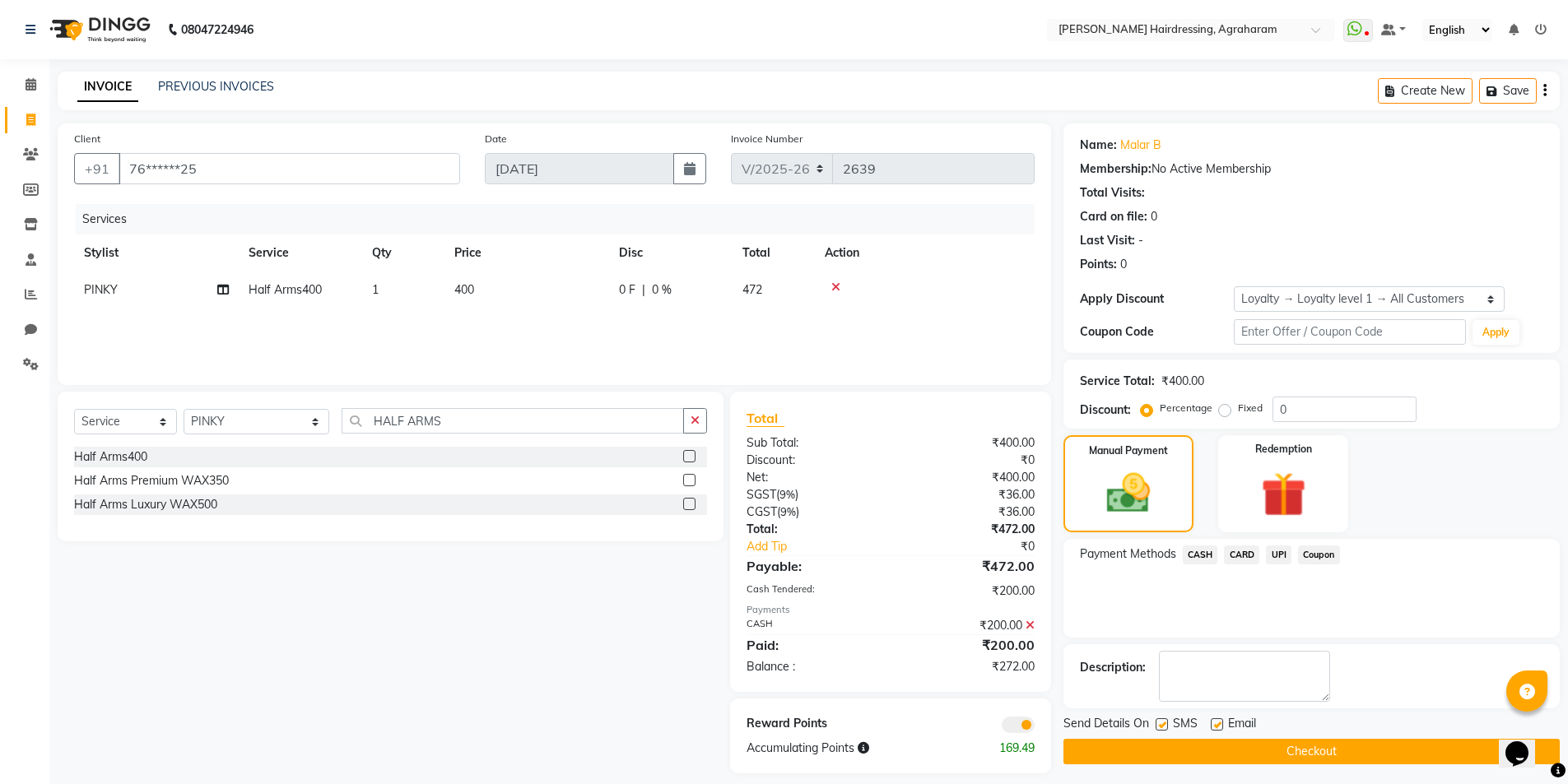
click at [1277, 560] on span "UPI" at bounding box center [1278, 554] width 25 height 19
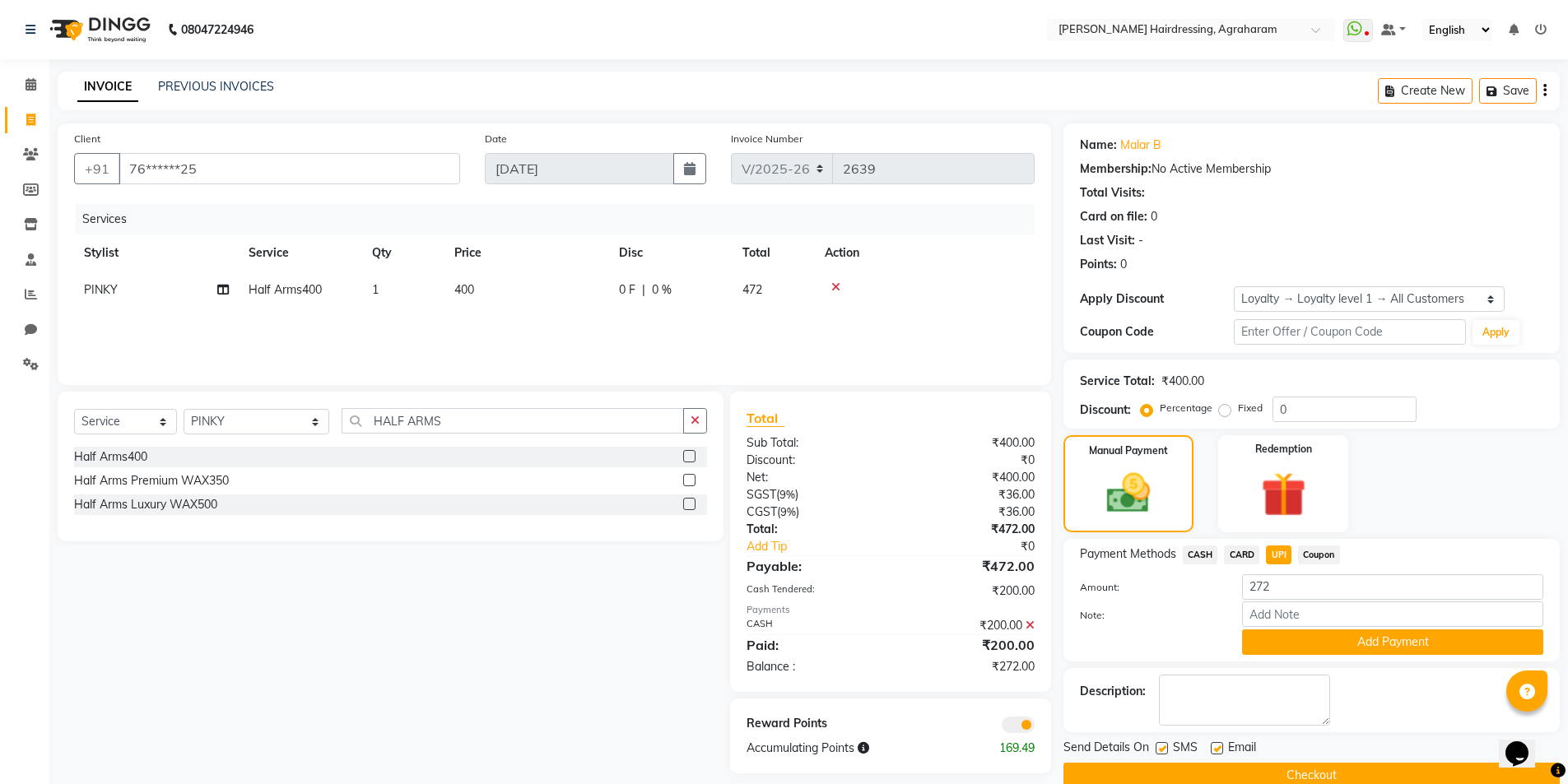
drag, startPoint x: 1386, startPoint y: 642, endPoint x: 1397, endPoint y: 666, distance: 26.4
click at [1387, 642] on button "Add Payment" at bounding box center [1393, 642] width 302 height 25
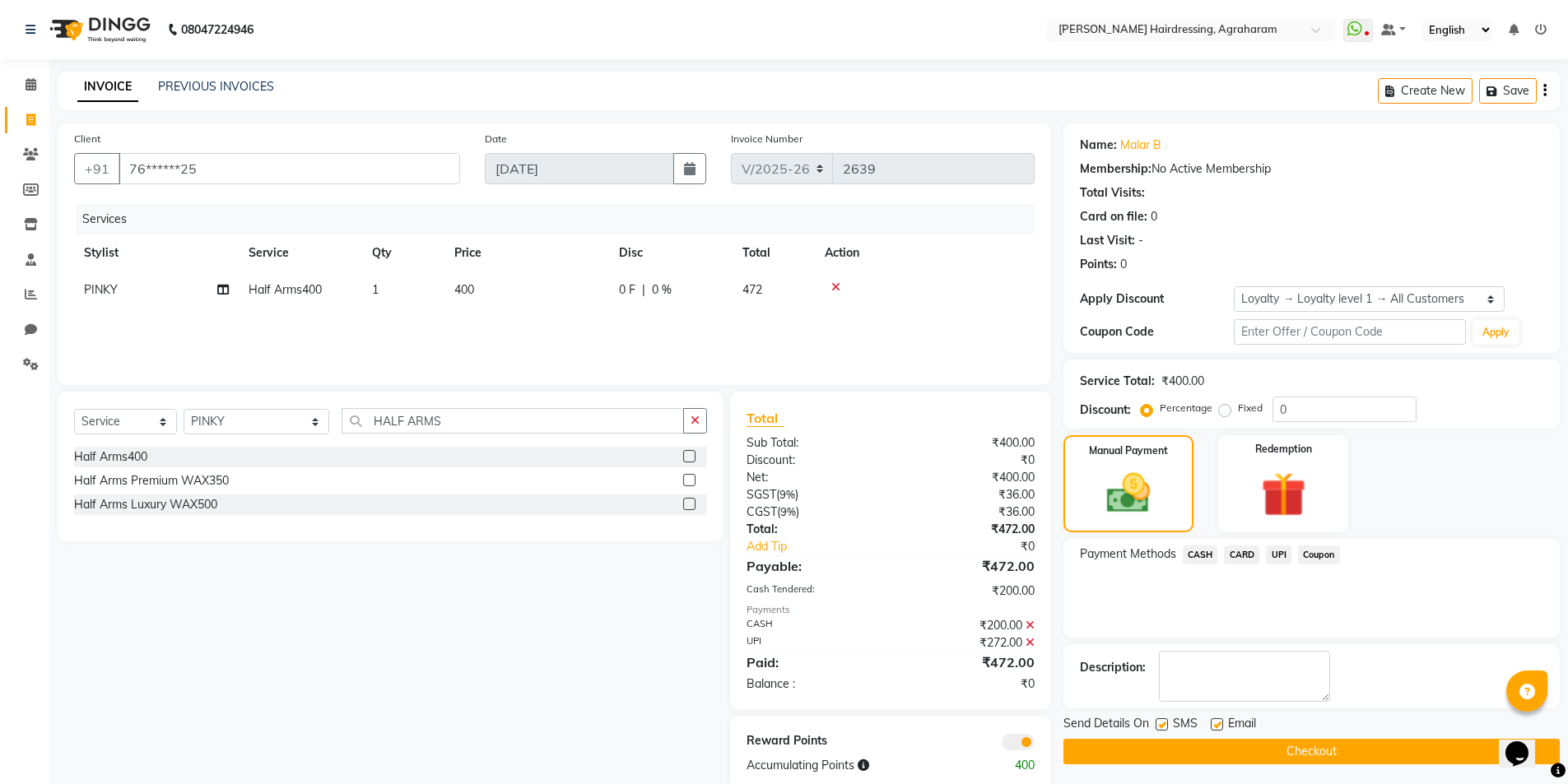
click at [1326, 756] on button "Checkout" at bounding box center [1311, 751] width 496 height 25
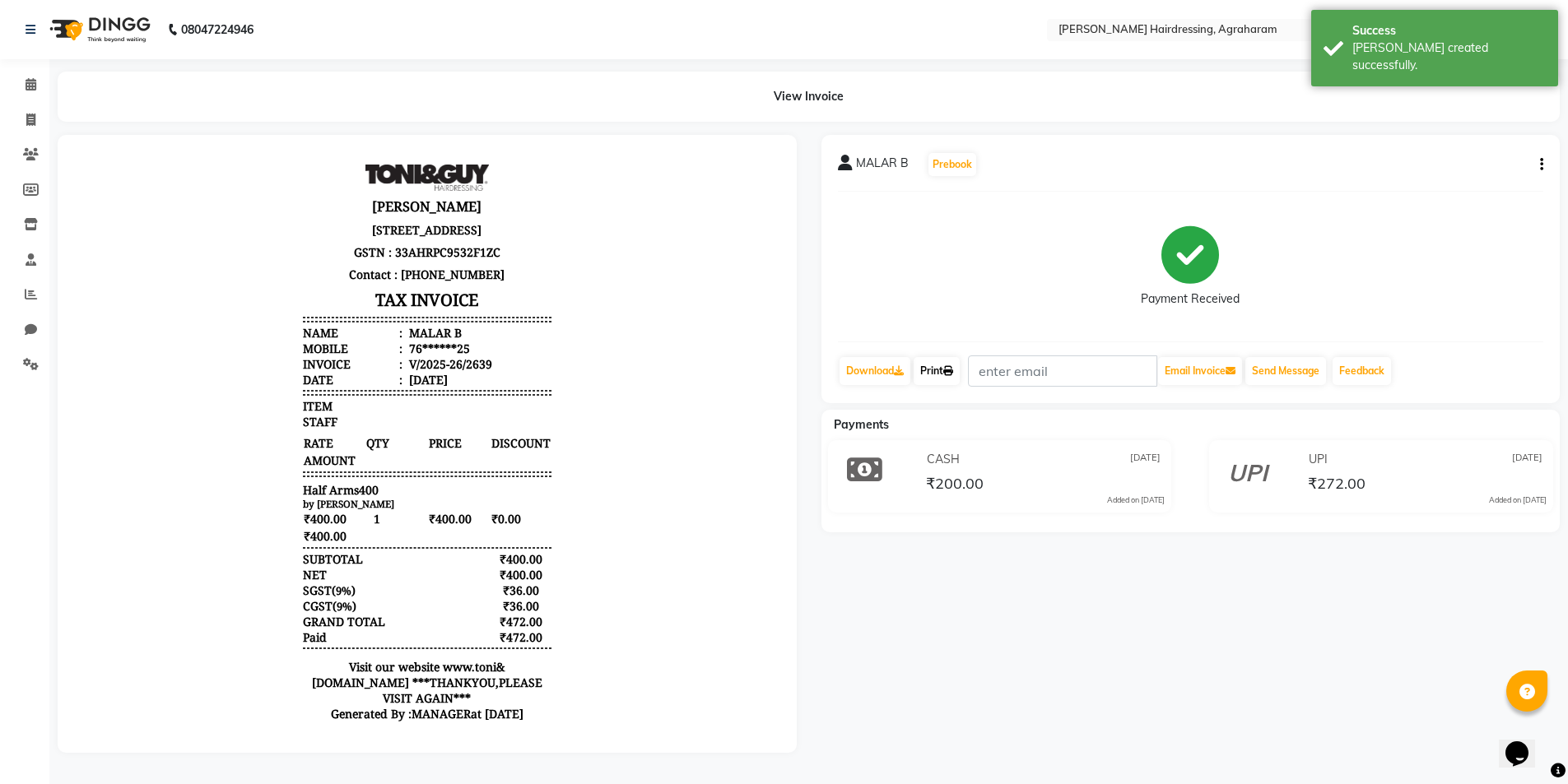
click at [946, 376] on link "Print" at bounding box center [936, 370] width 46 height 28
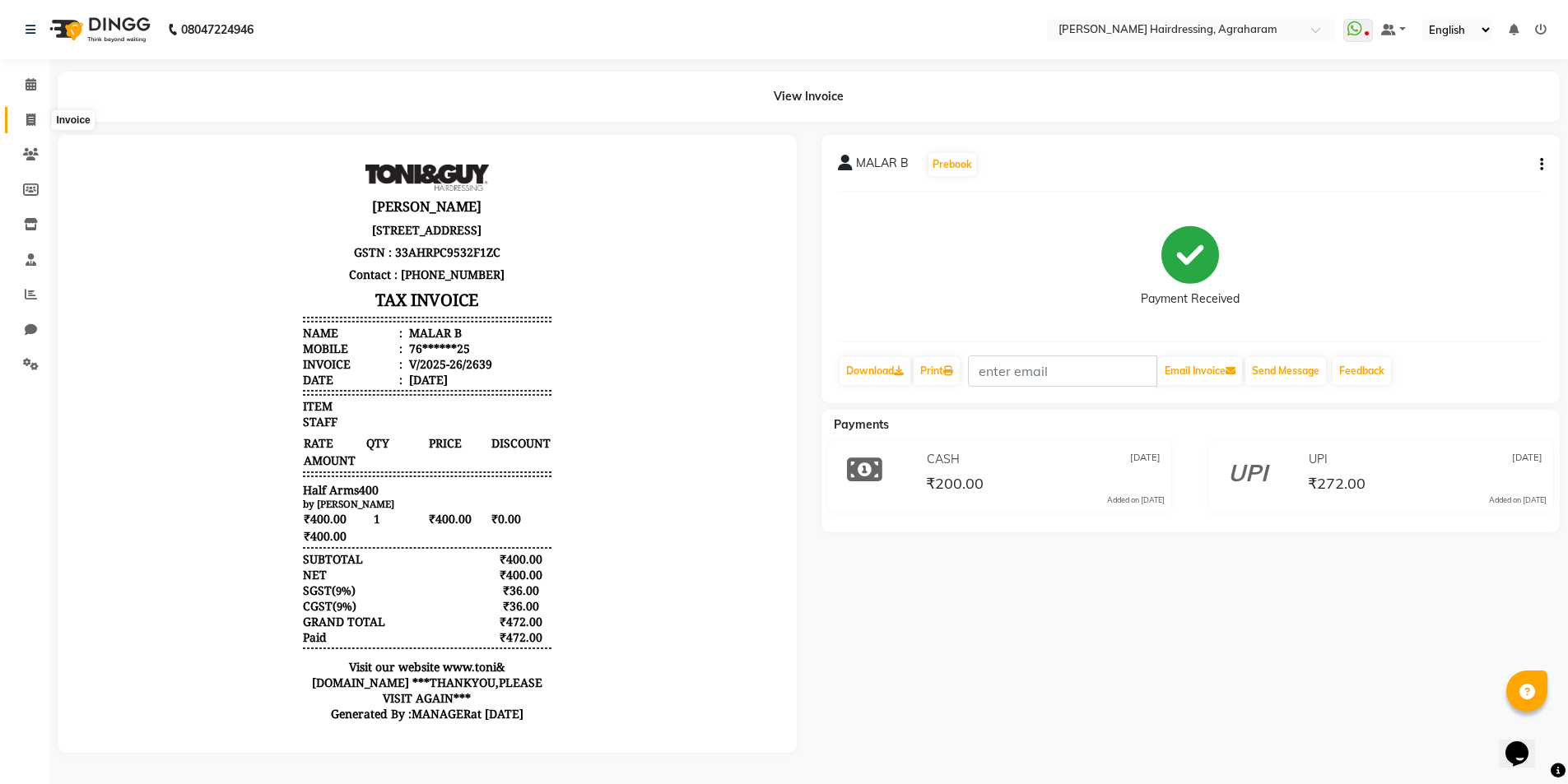
click at [28, 119] on icon at bounding box center [30, 120] width 9 height 13
select select "service"
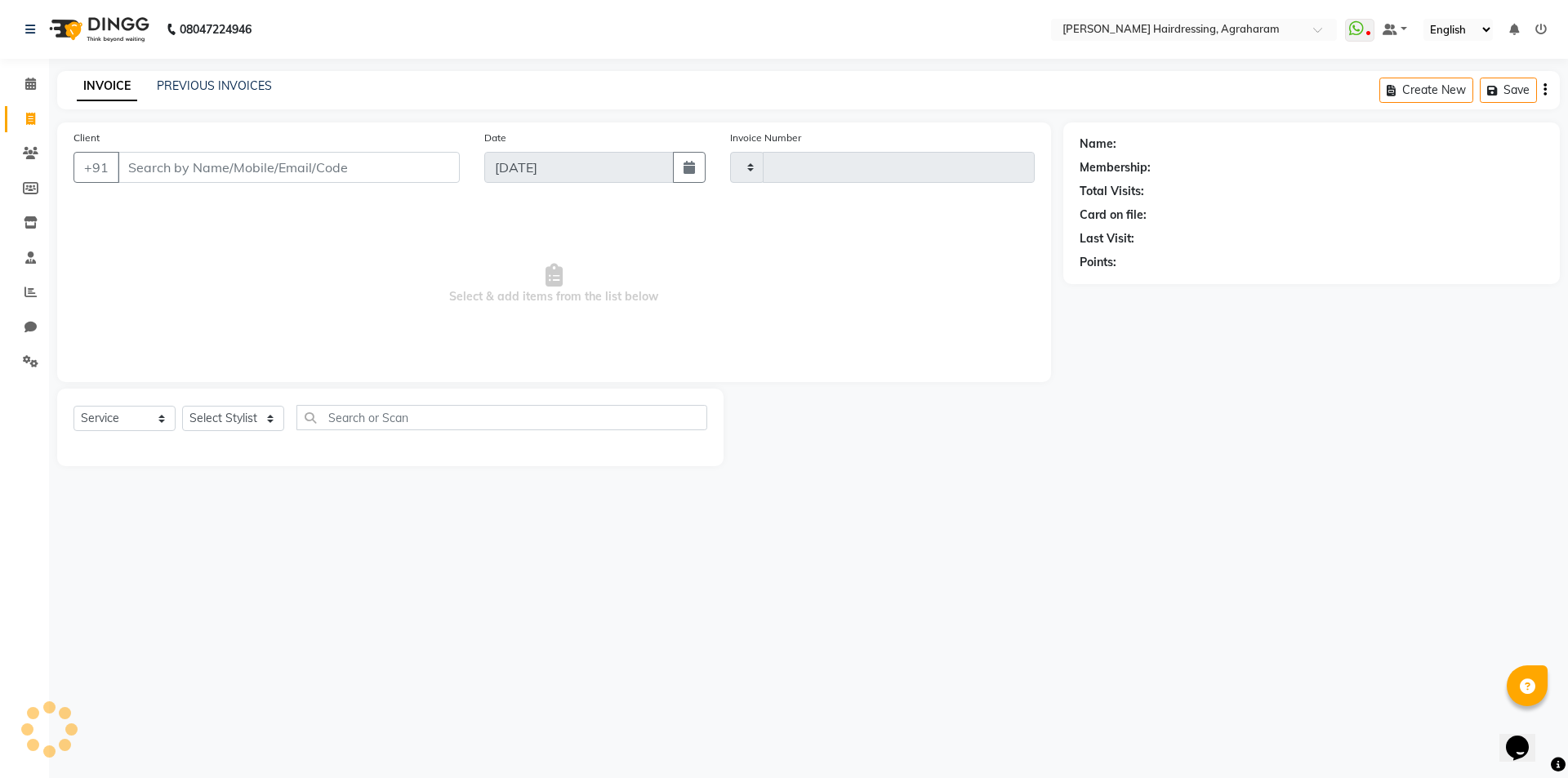
type input "2640"
select select "7962"
click at [197, 86] on link "PREVIOUS INVOICES" at bounding box center [214, 86] width 116 height 15
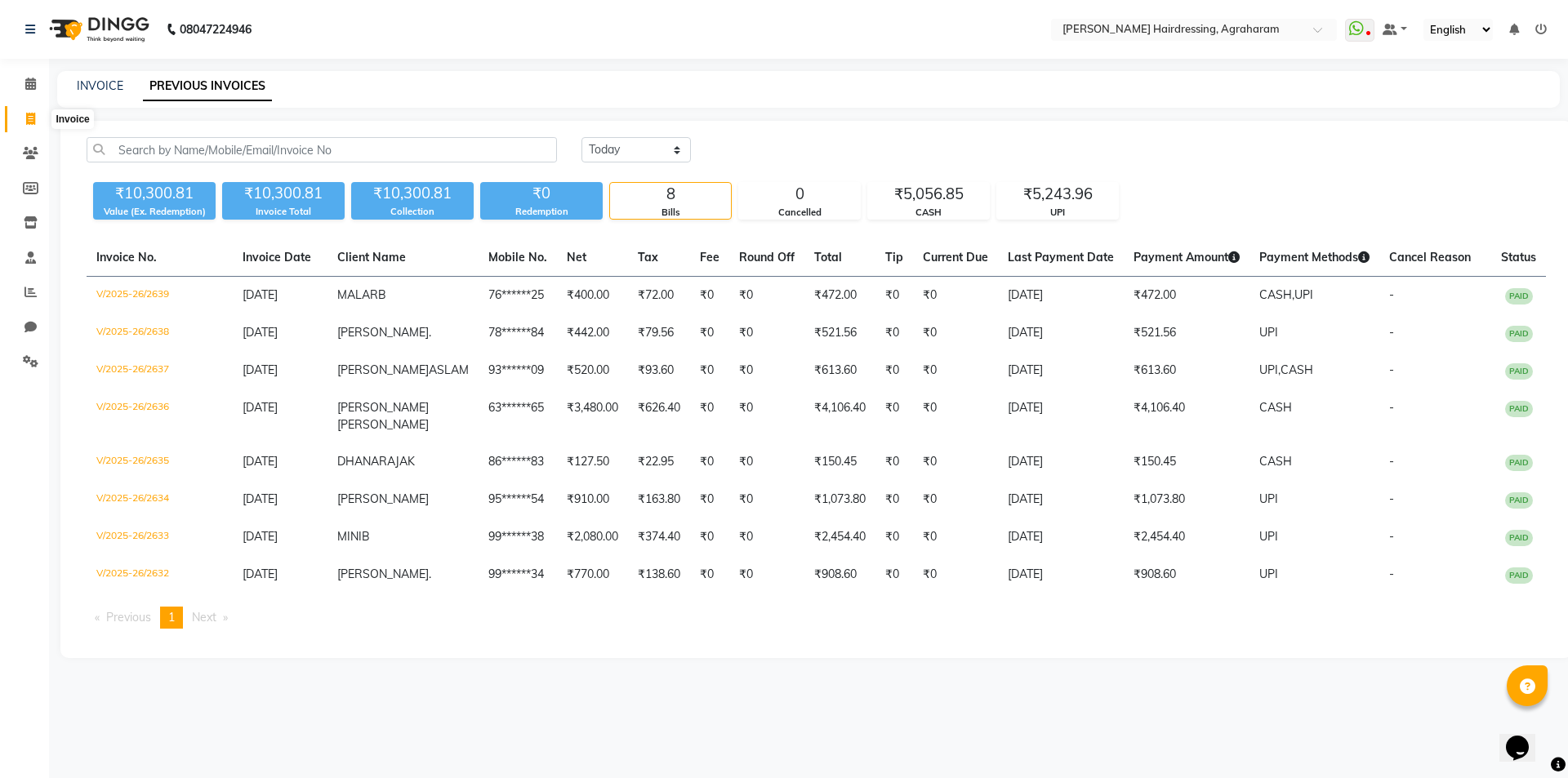
click at [29, 120] on icon at bounding box center [30, 119] width 9 height 12
select select "service"
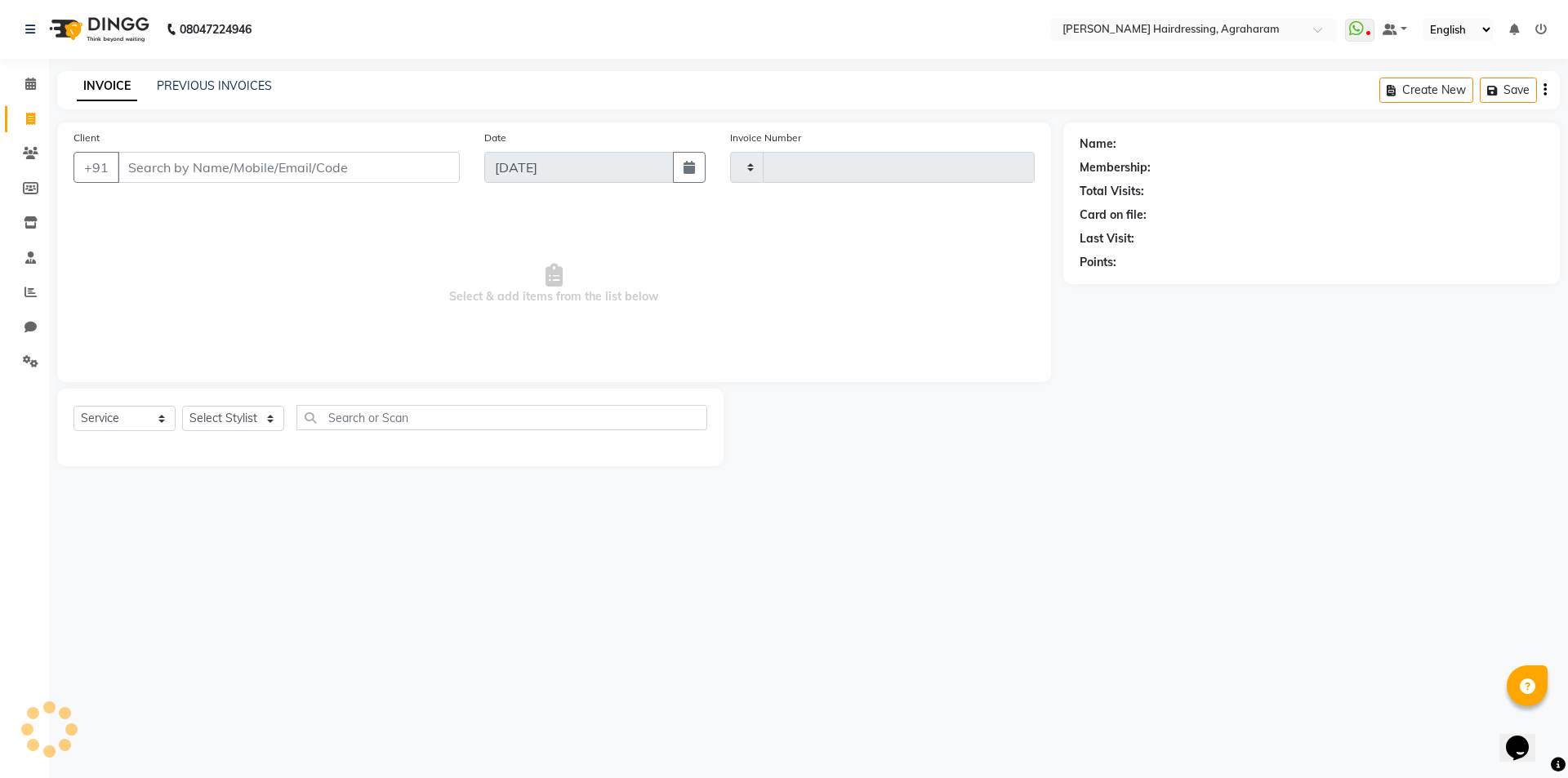
type input "2640"
select select "7962"
click at [216, 79] on link "PREVIOUS INVOICES" at bounding box center [214, 86] width 116 height 15
